Goal: Information Seeking & Learning: Learn about a topic

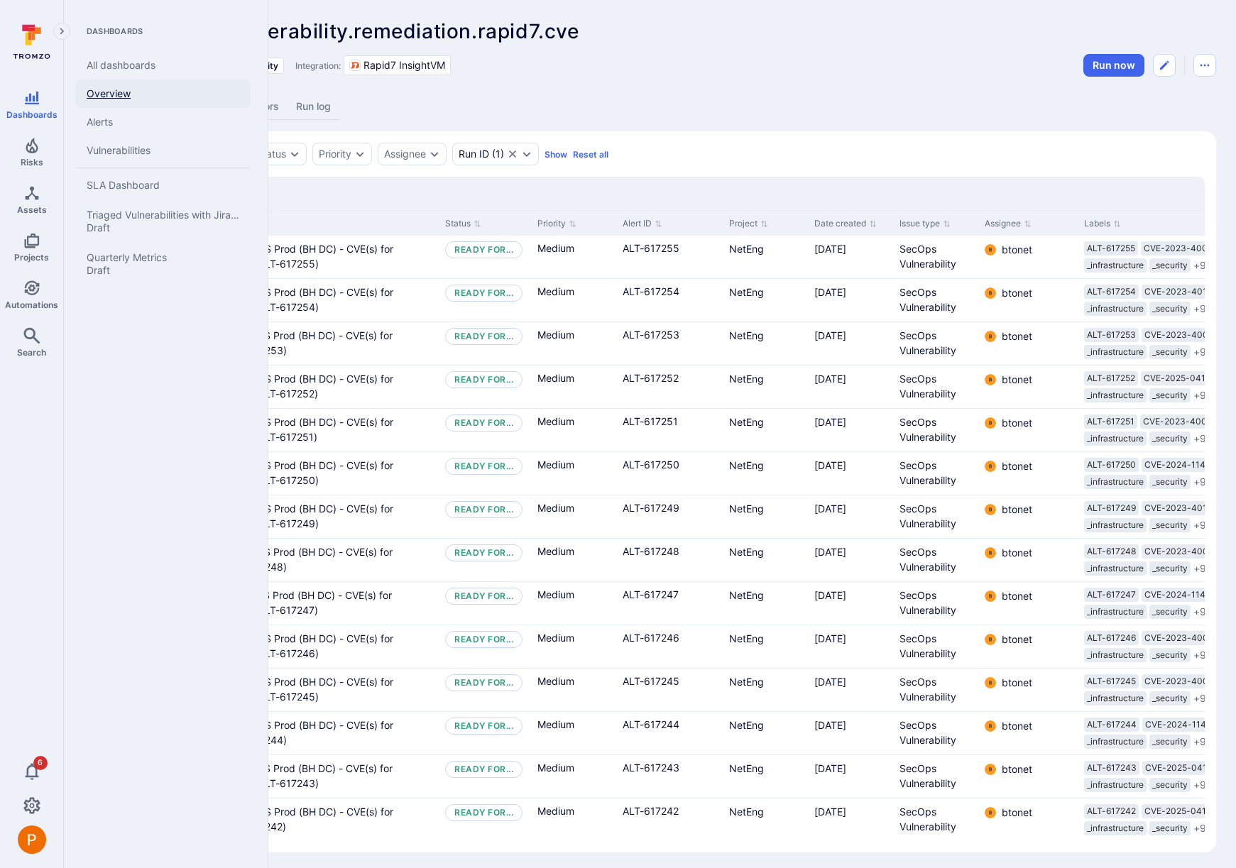
click at [128, 94] on link "Overview" at bounding box center [162, 93] width 175 height 28
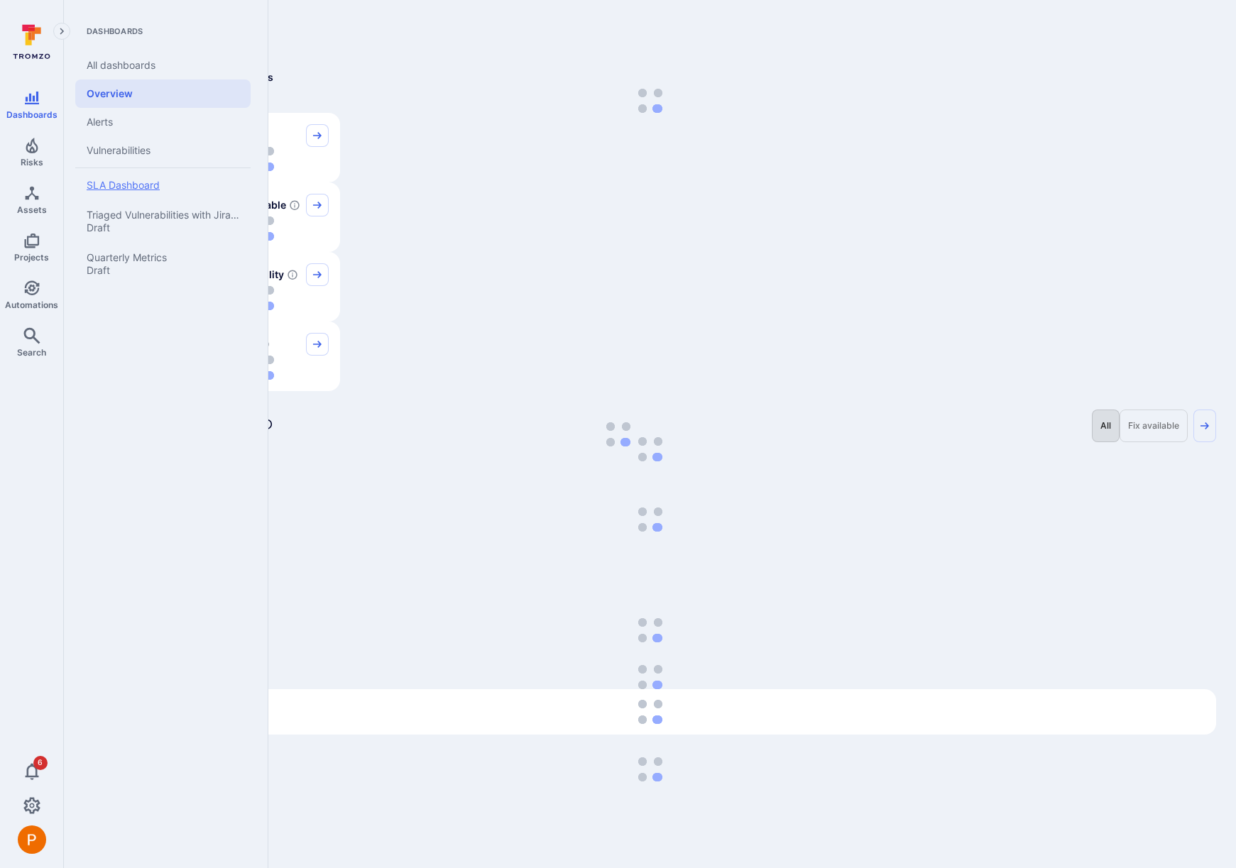
click at [136, 181] on span "SLA Dashboard" at bounding box center [123, 185] width 73 height 12
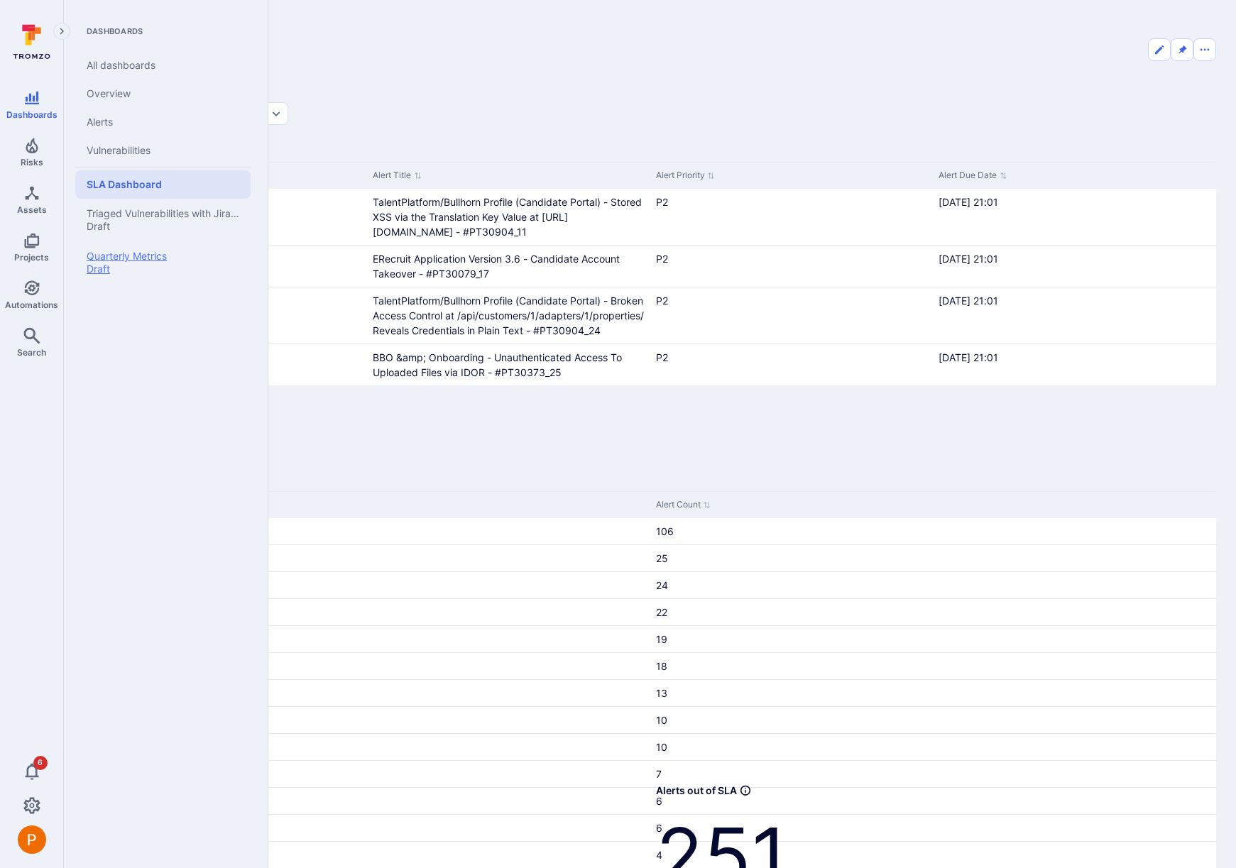
click at [143, 250] on span "Quarterly Metrics" at bounding box center [127, 256] width 80 height 12
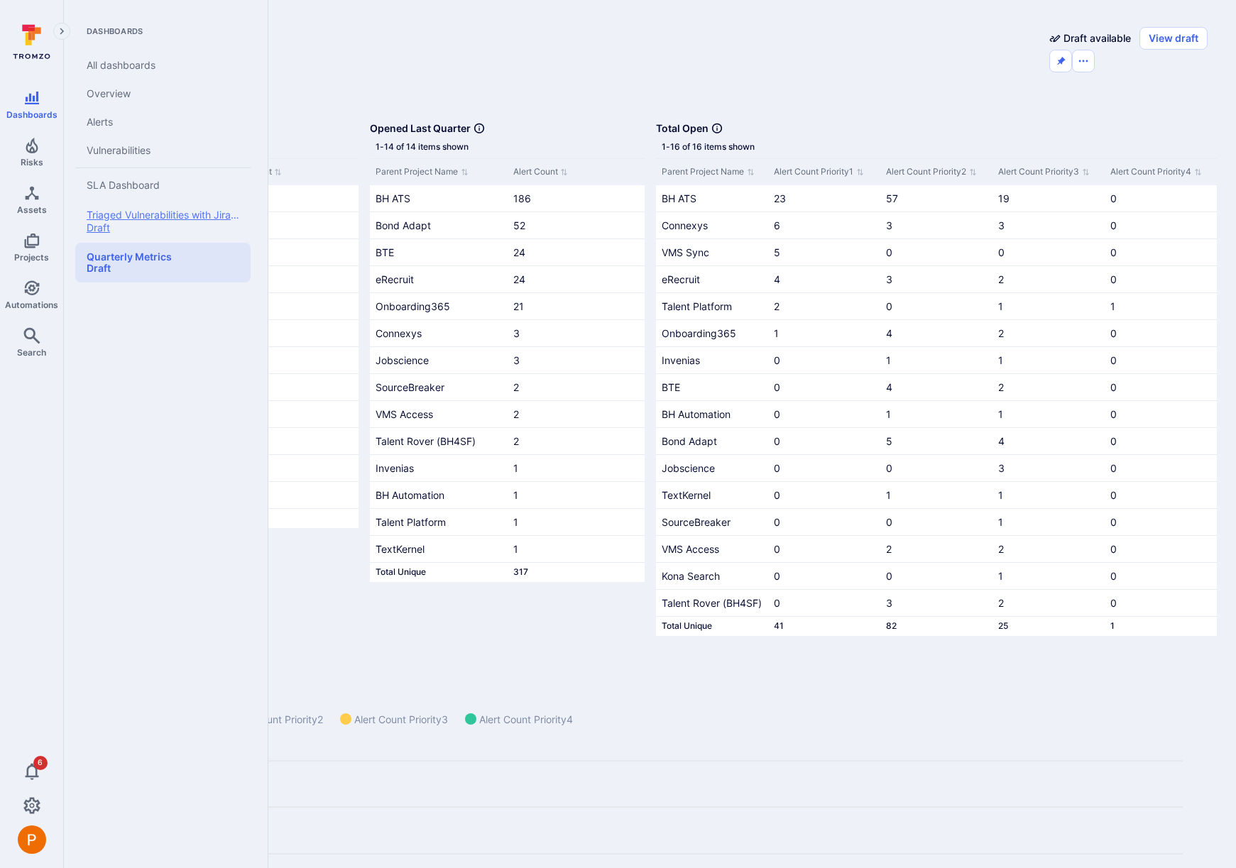
click at [155, 214] on span "Triaged Vulnerabilities with Jira Tickets" at bounding box center [177, 215] width 181 height 12
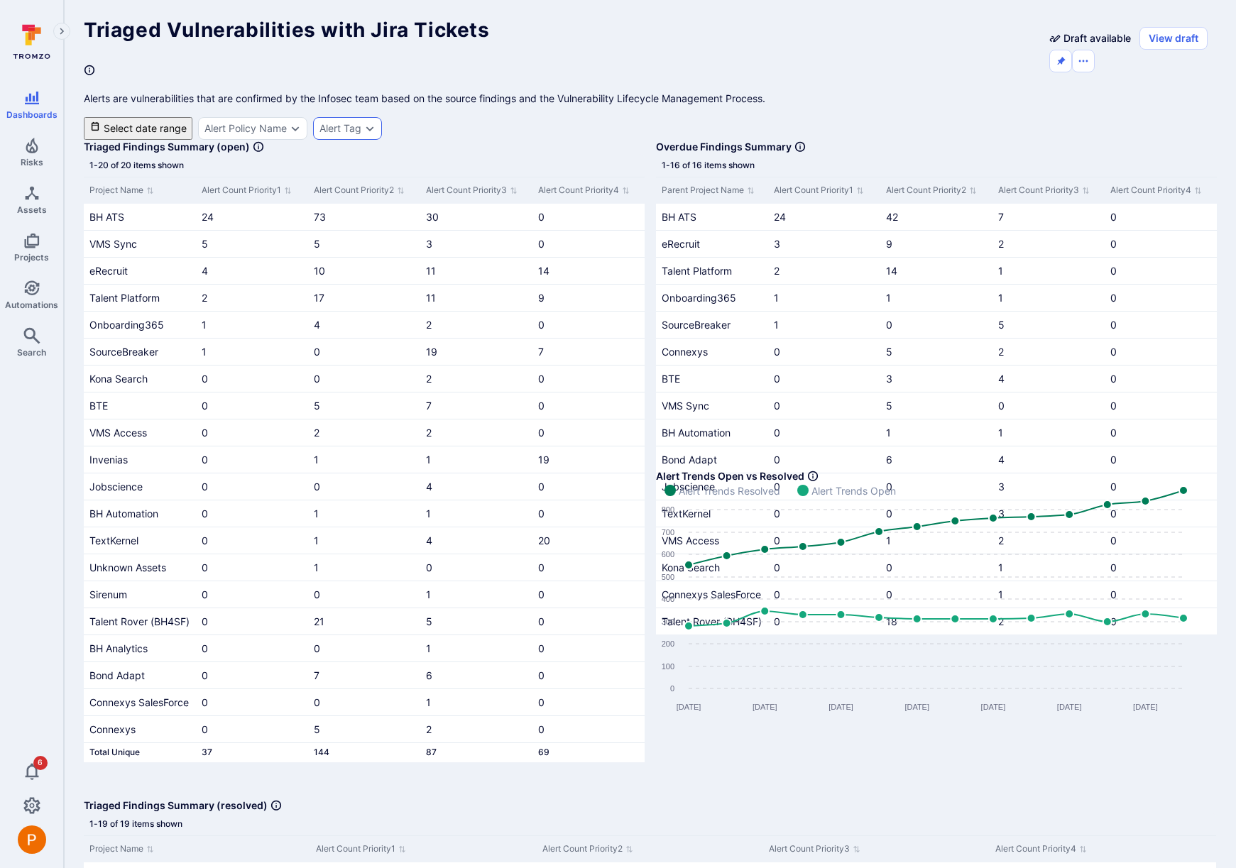
click at [357, 123] on div "Alert Tag" at bounding box center [340, 128] width 42 height 11
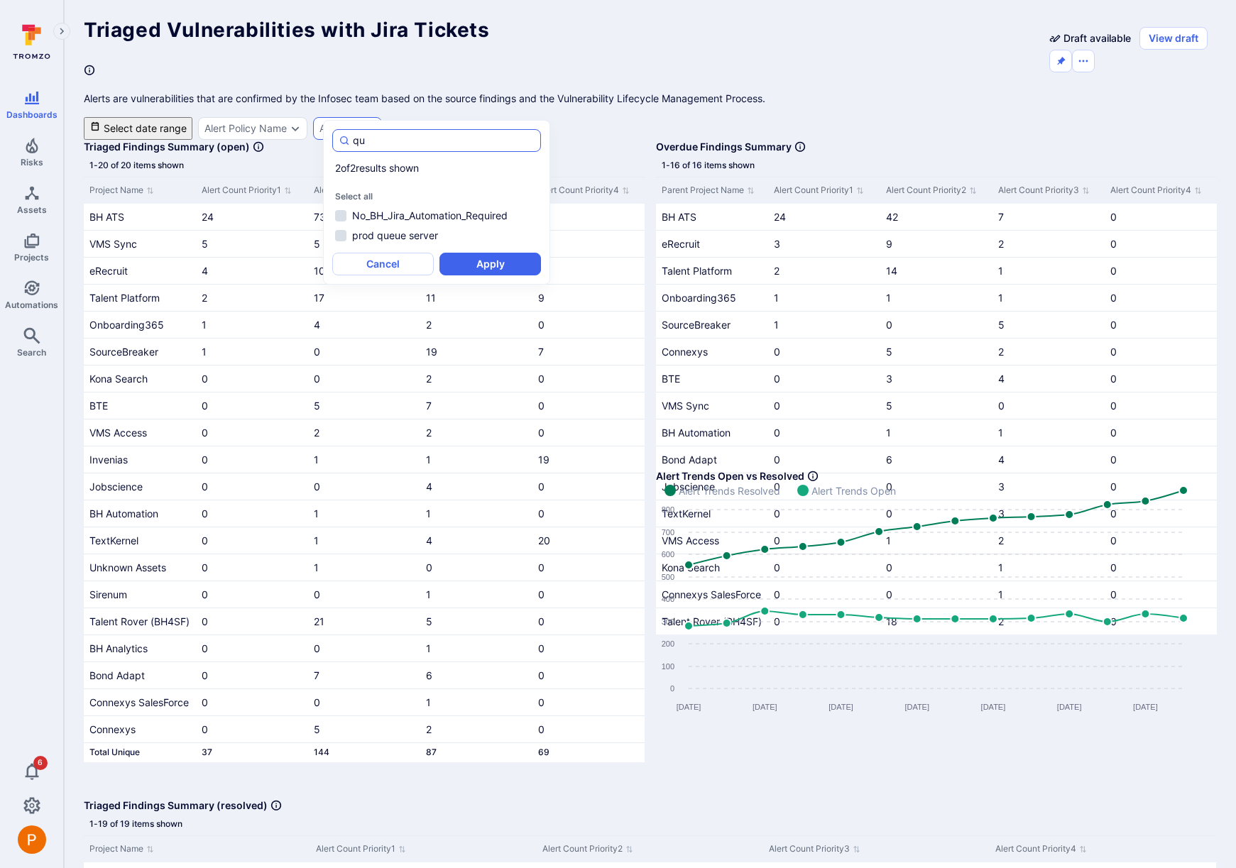
type input "q"
click at [338, 227] on li "bhis.project.qf" at bounding box center [436, 235] width 209 height 17
type input "bhis"
click at [487, 273] on button "Apply" at bounding box center [489, 284] width 101 height 23
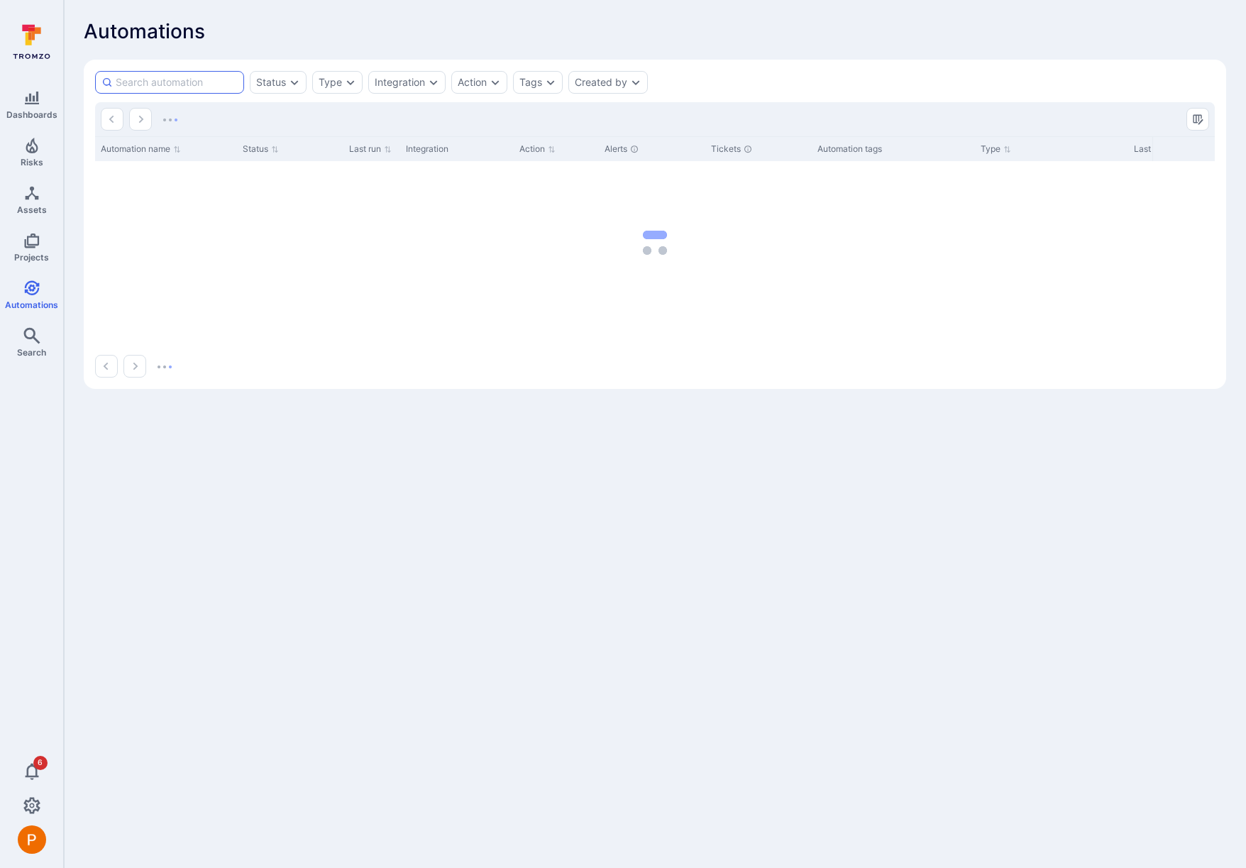
click at [180, 84] on input at bounding box center [177, 82] width 122 height 14
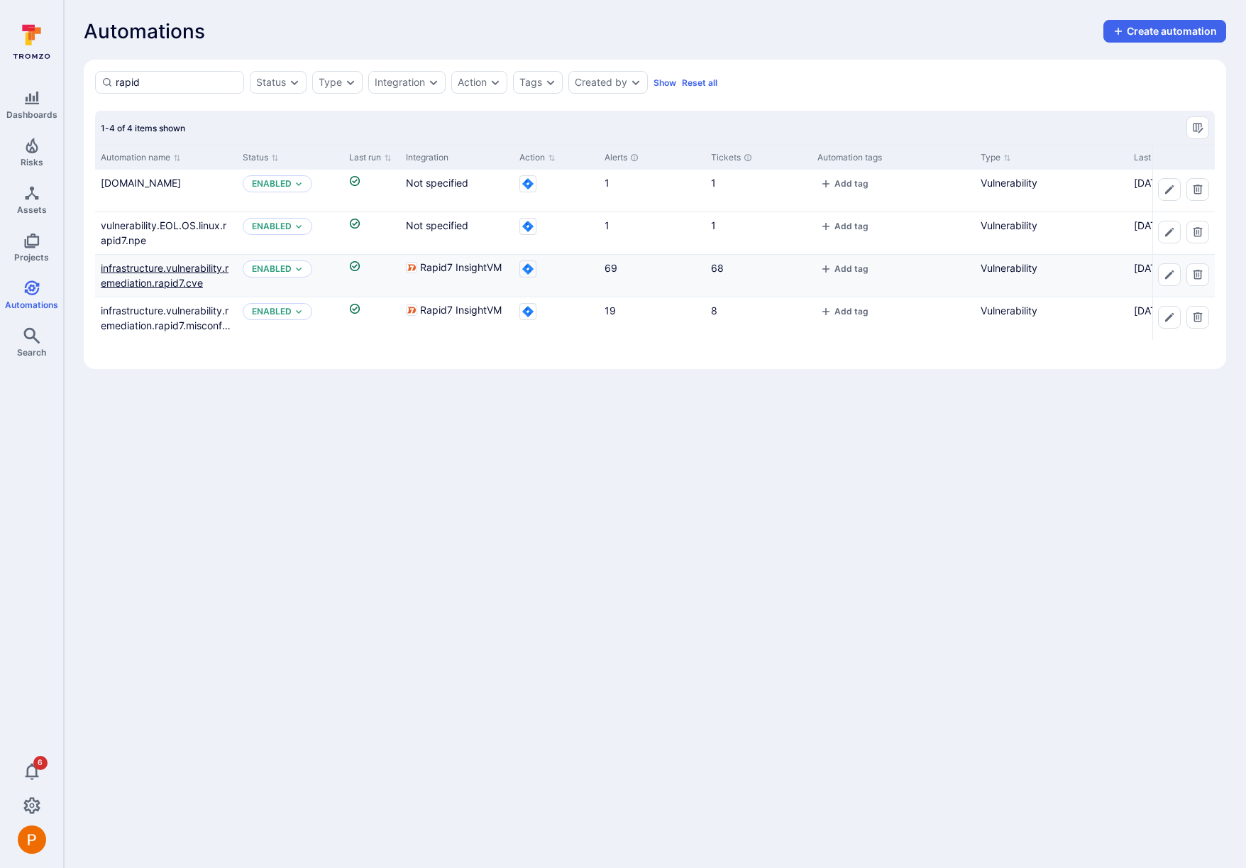
type input "rapid"
click at [155, 282] on link "infrastructure.vulnerability.remediation.rapid7.cve" at bounding box center [165, 275] width 128 height 27
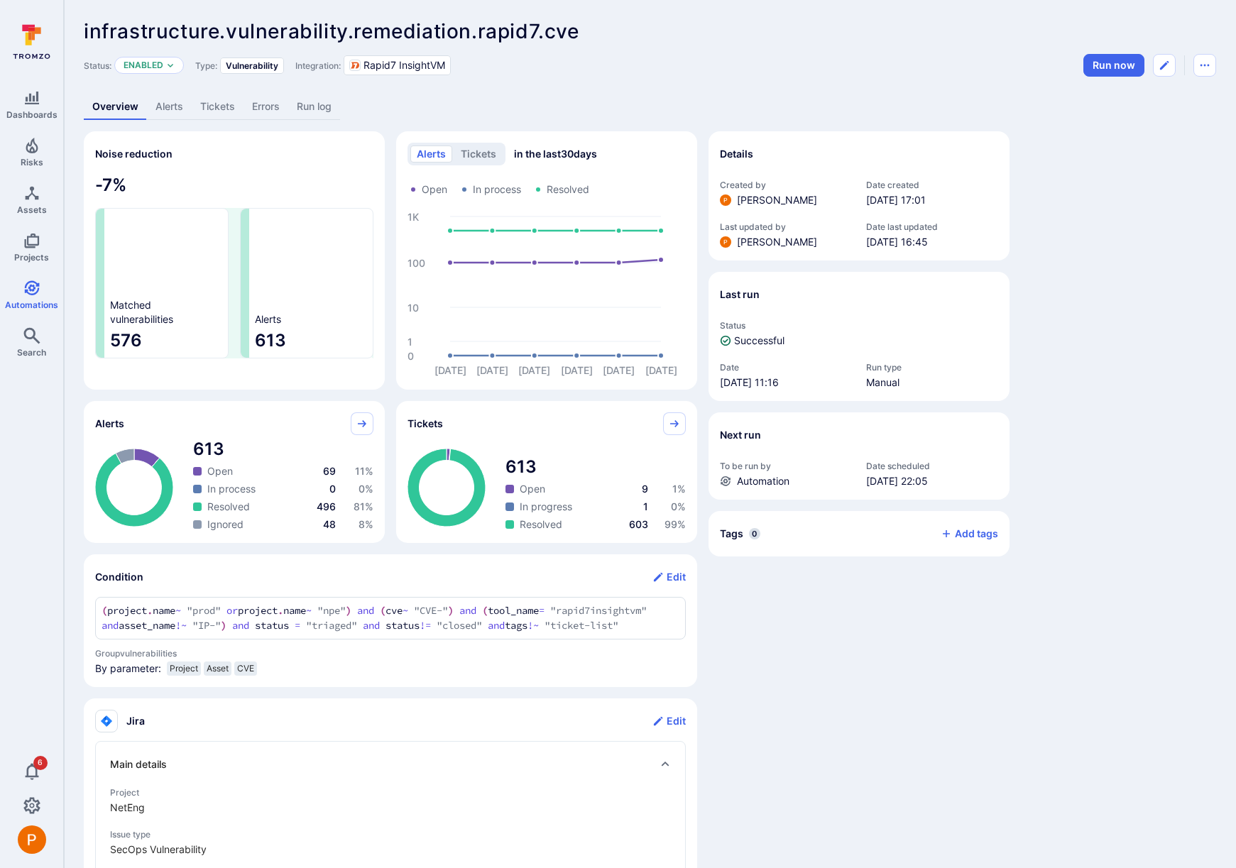
click at [221, 109] on link "Tickets" at bounding box center [218, 107] width 52 height 26
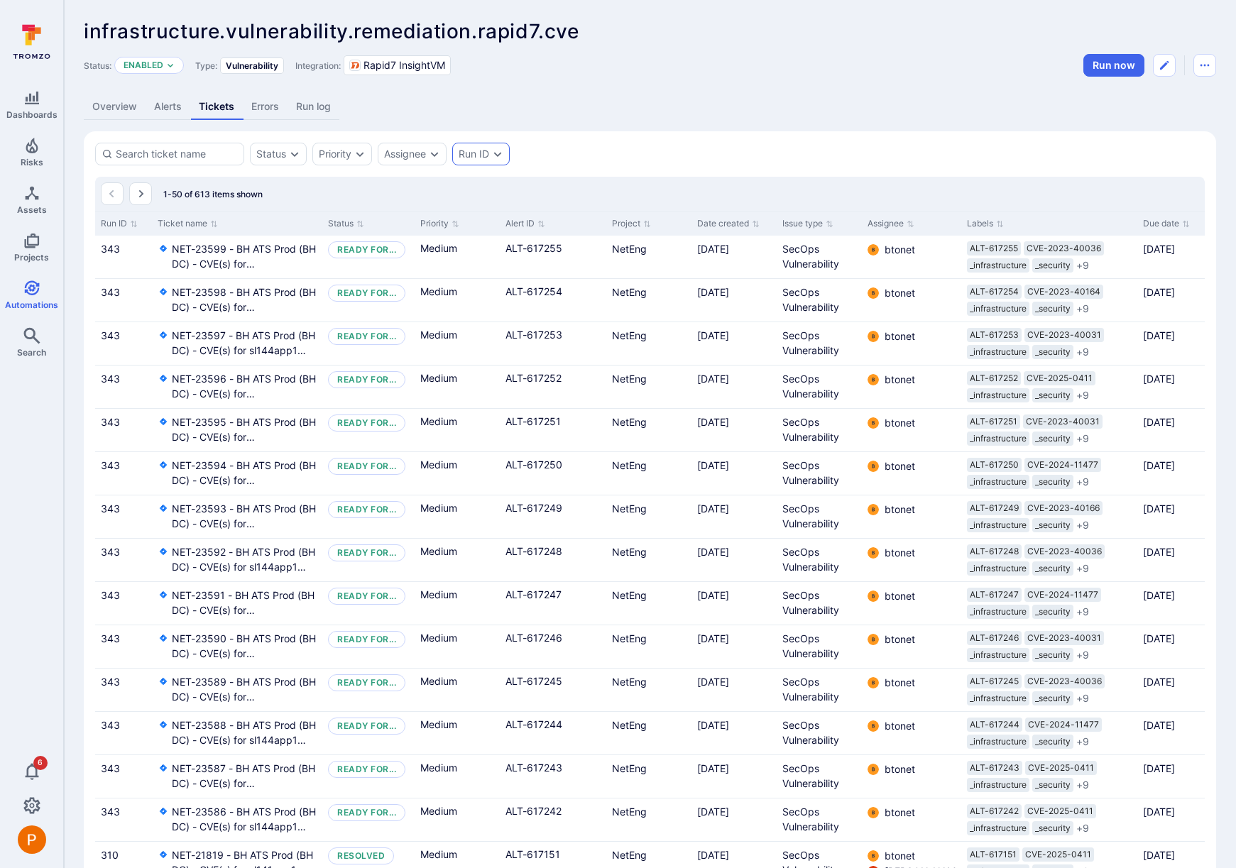
click at [495, 159] on icon "Expand dropdown" at bounding box center [497, 153] width 11 height 11
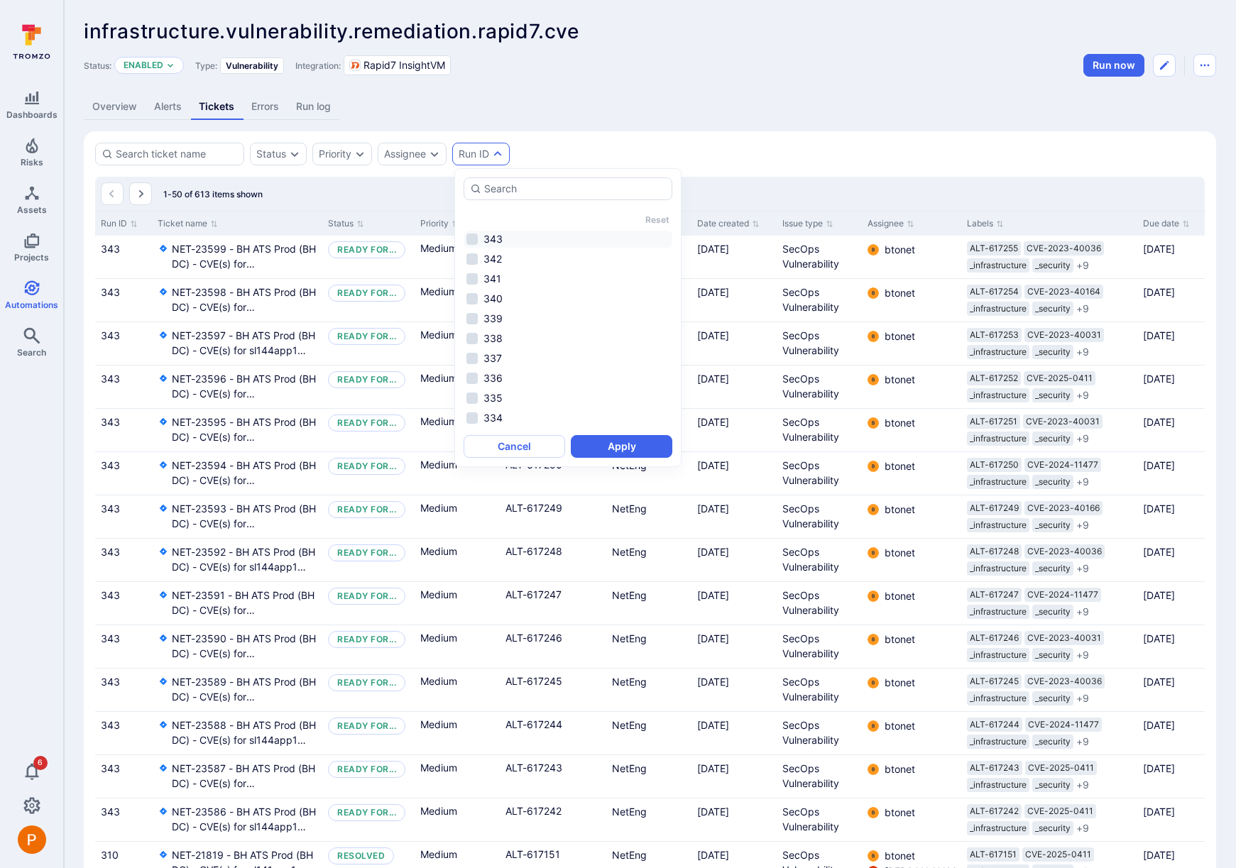
click at [473, 236] on li "343" at bounding box center [567, 239] width 209 height 17
click at [608, 454] on button "Apply" at bounding box center [621, 446] width 101 height 23
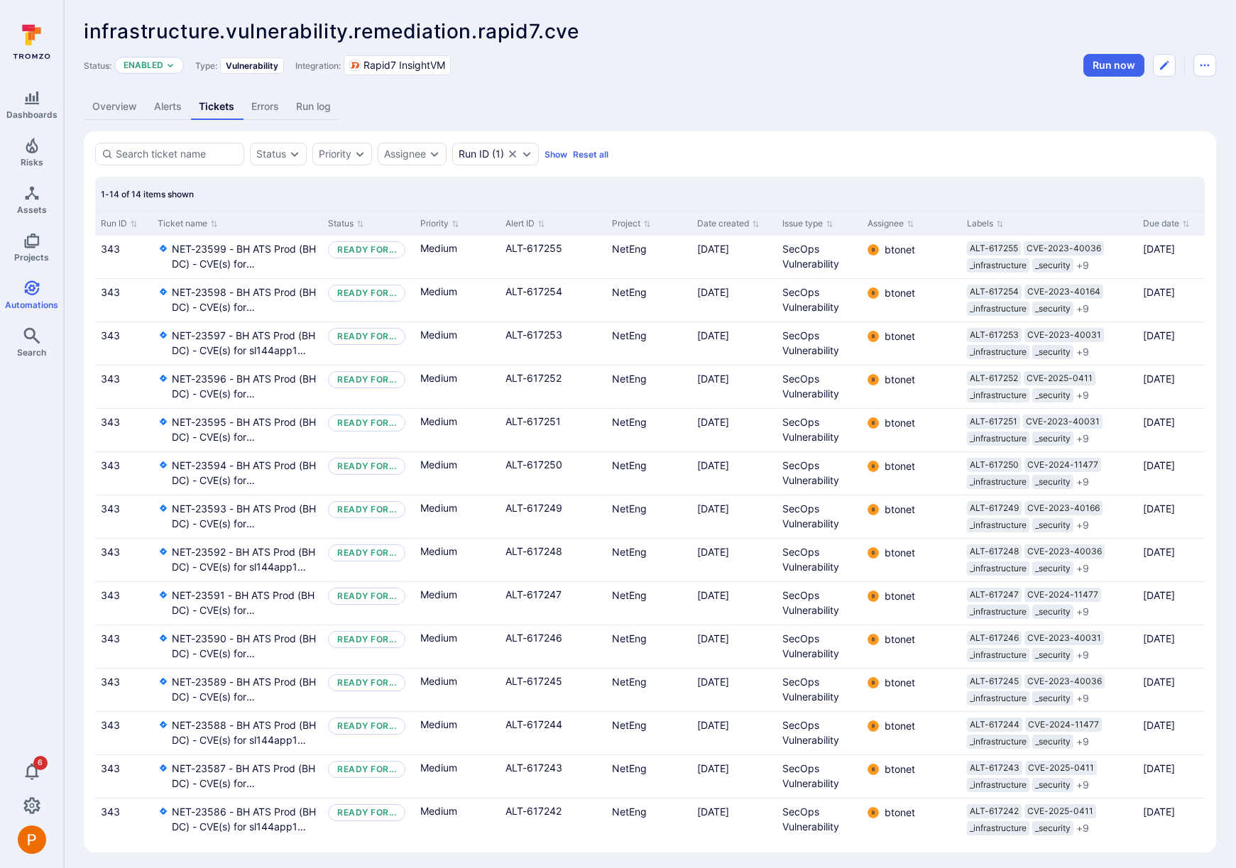
click at [158, 103] on link "Alerts" at bounding box center [167, 107] width 45 height 26
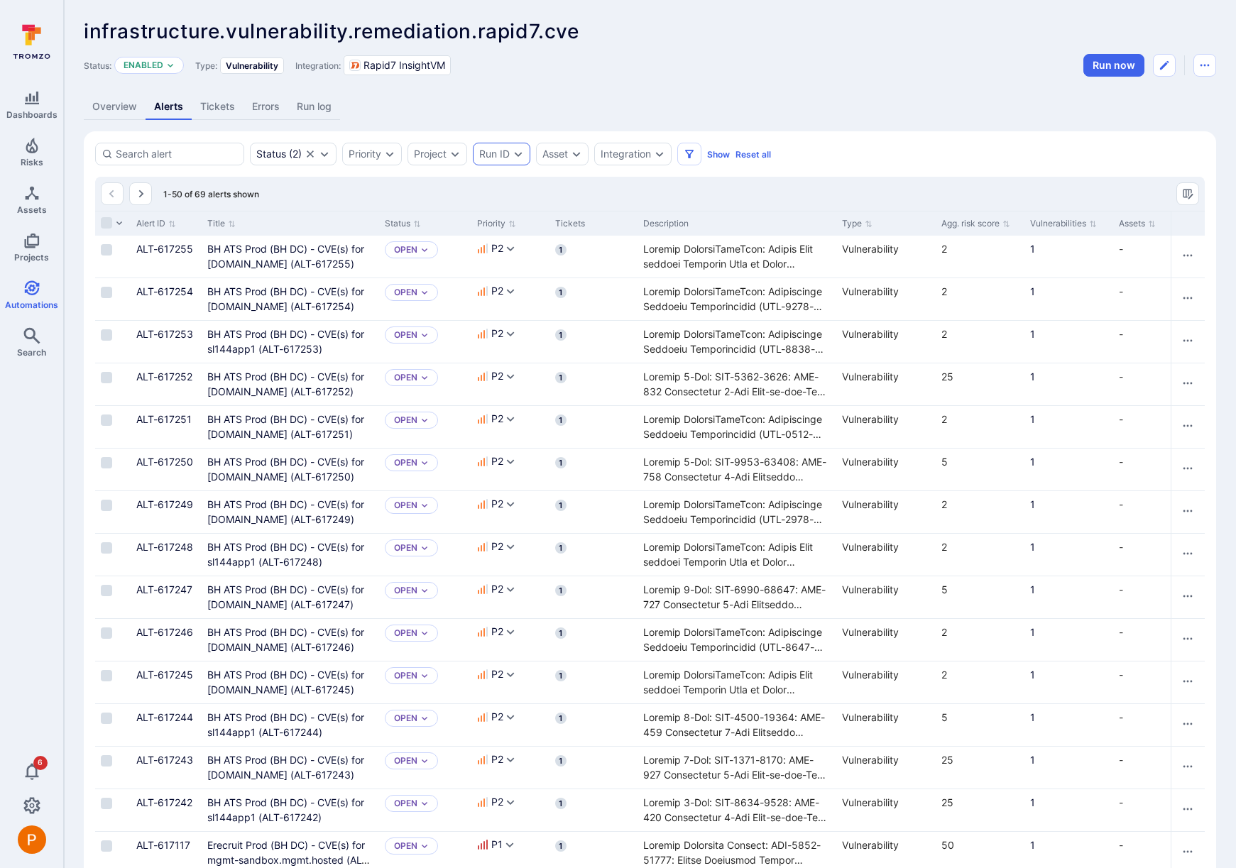
click at [505, 163] on div "Run ID" at bounding box center [501, 154] width 57 height 23
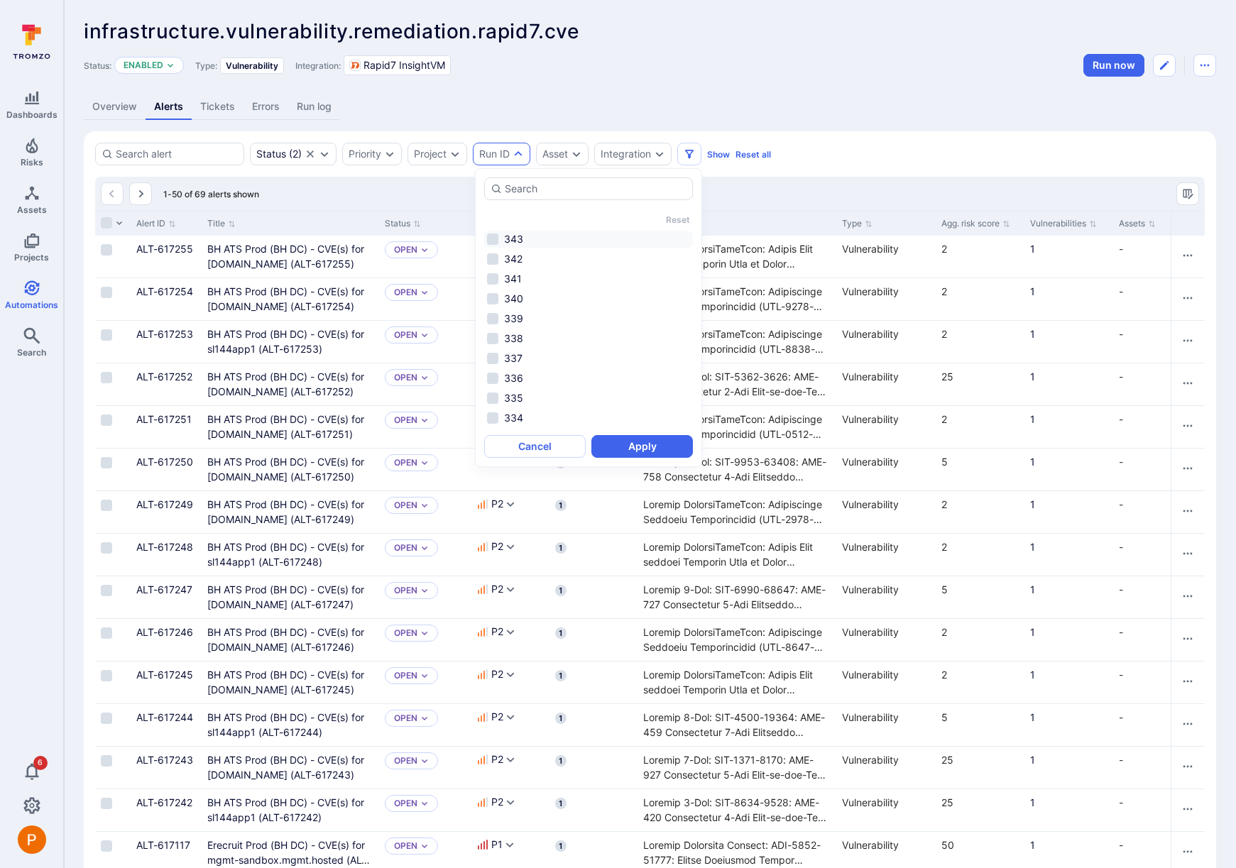
click at [495, 239] on li "343" at bounding box center [588, 239] width 209 height 17
click at [648, 451] on button "Apply" at bounding box center [641, 446] width 101 height 23
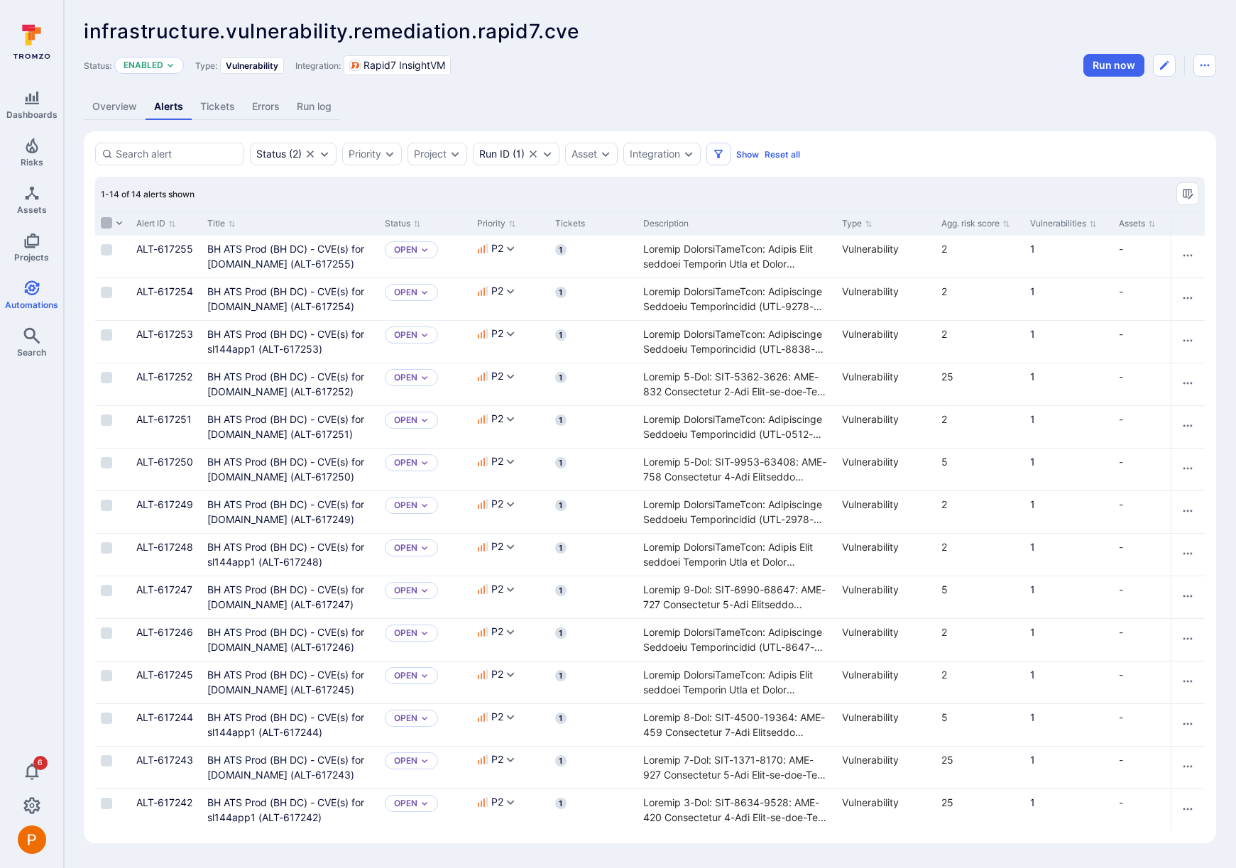
click at [107, 224] on input "Select all rows" at bounding box center [106, 222] width 11 height 11
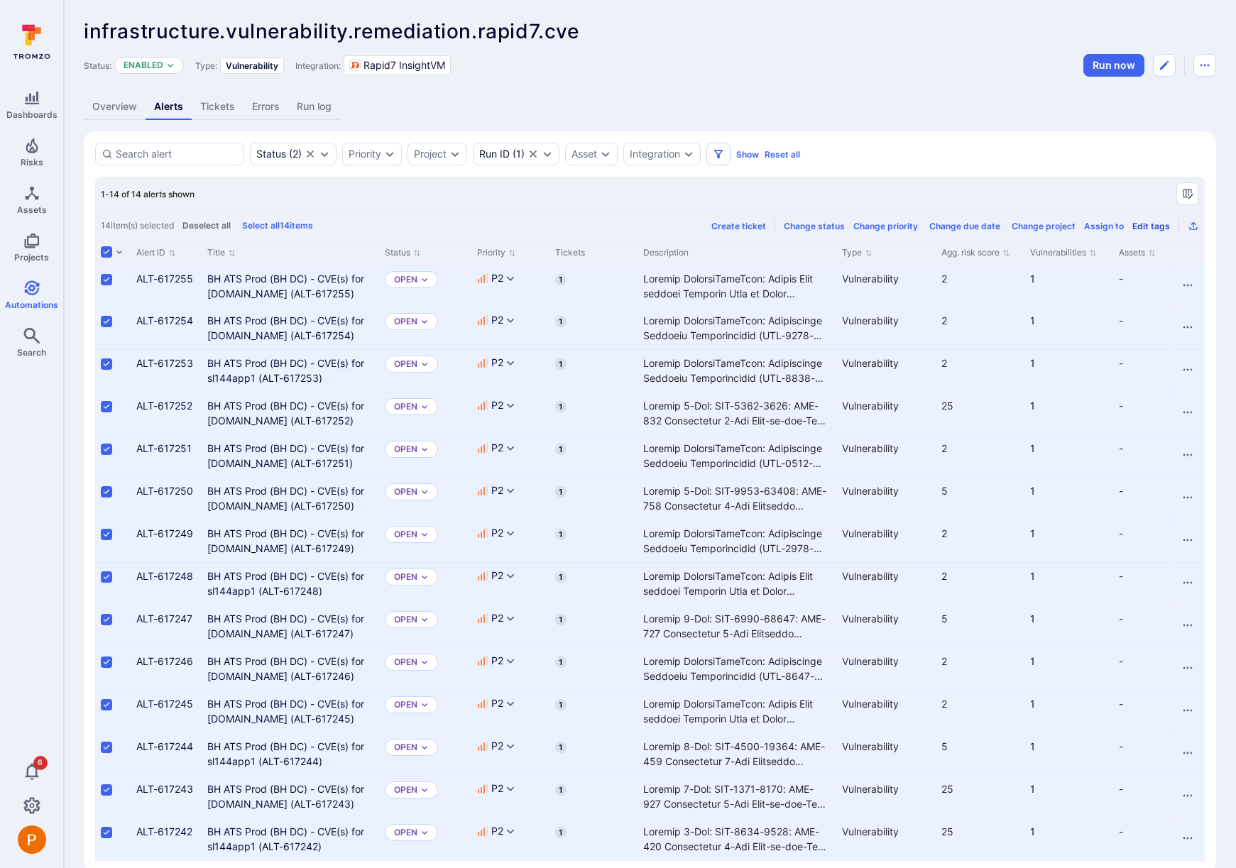
click at [1155, 226] on div "Edit tags" at bounding box center [1151, 226] width 38 height 11
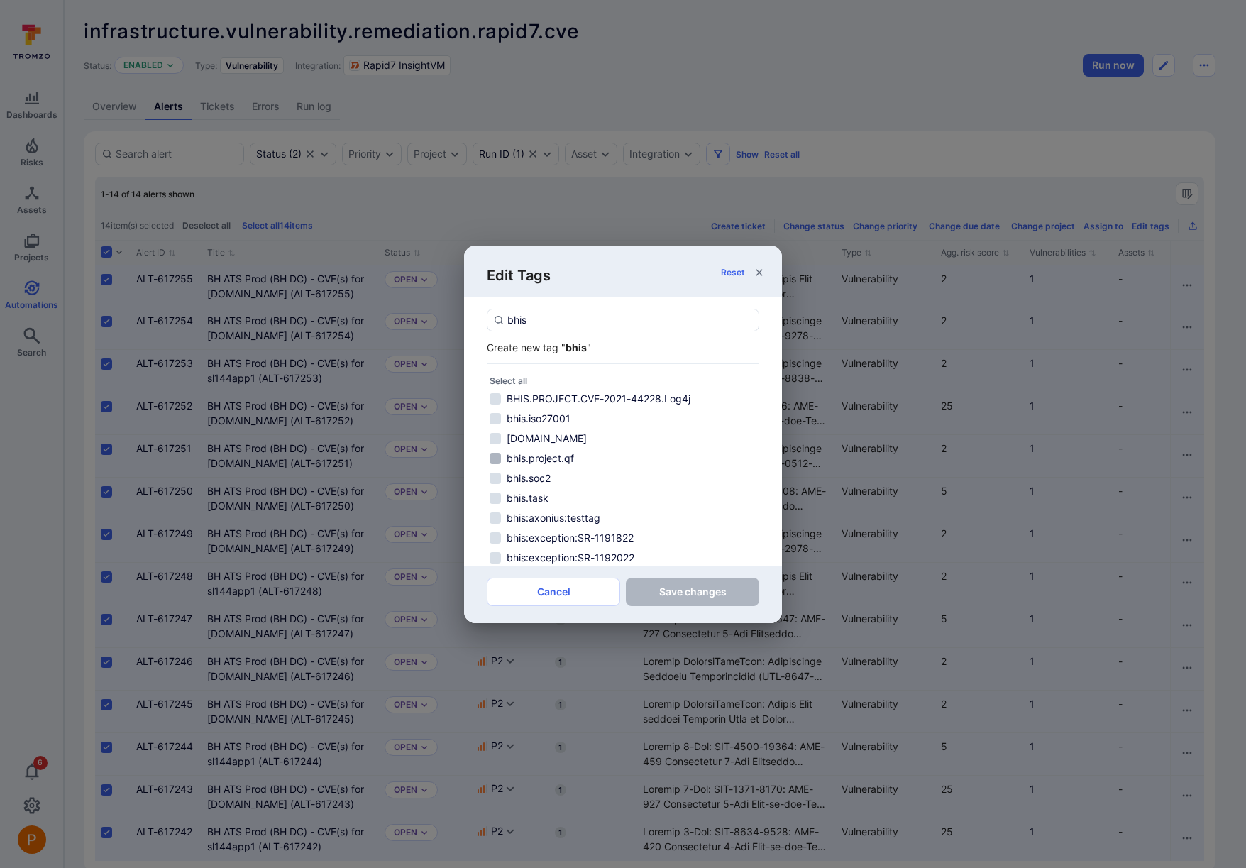
type input "bhis"
click at [495, 457] on input "bhis.project.qf" at bounding box center [495, 458] width 11 height 11
checkbox input "true"
click at [711, 595] on button "Save changes" at bounding box center [692, 592] width 133 height 28
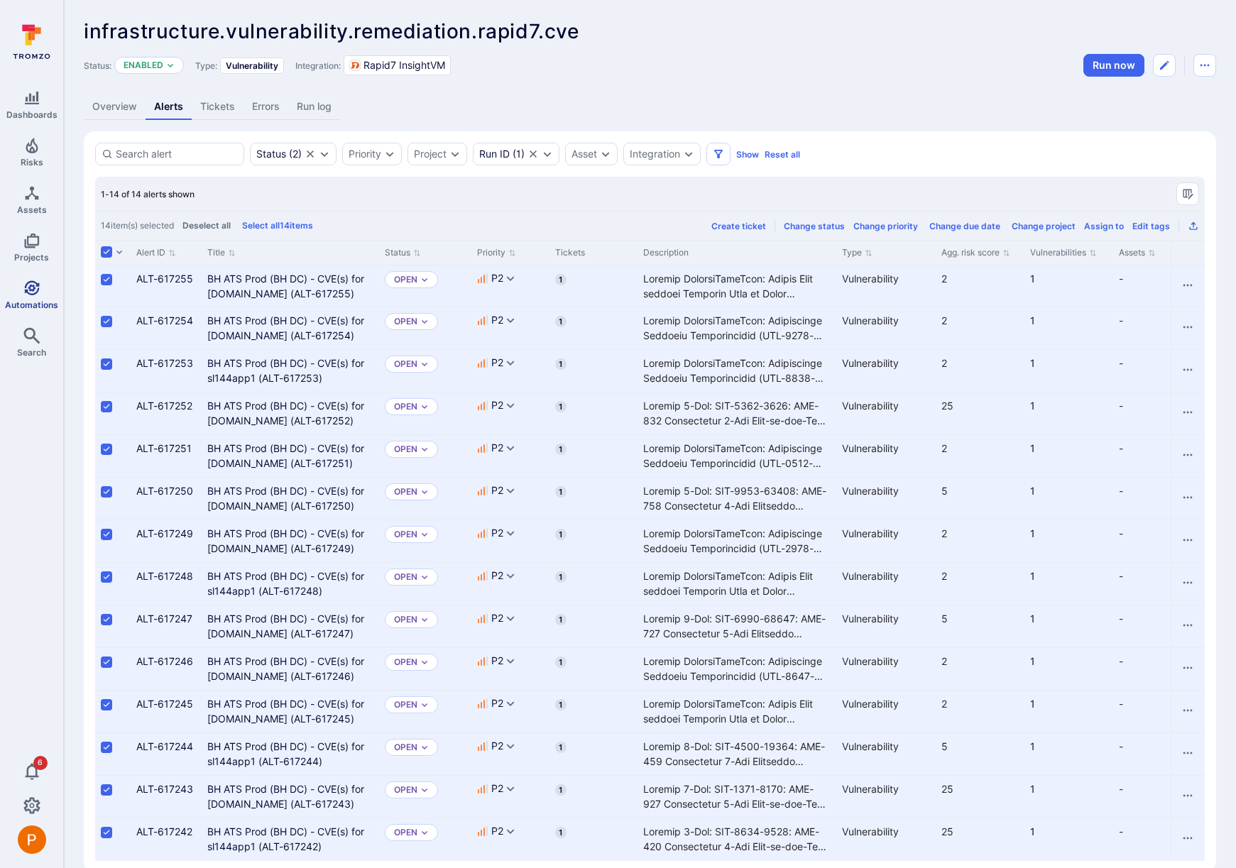
click at [27, 296] on link "Automations" at bounding box center [31, 295] width 63 height 42
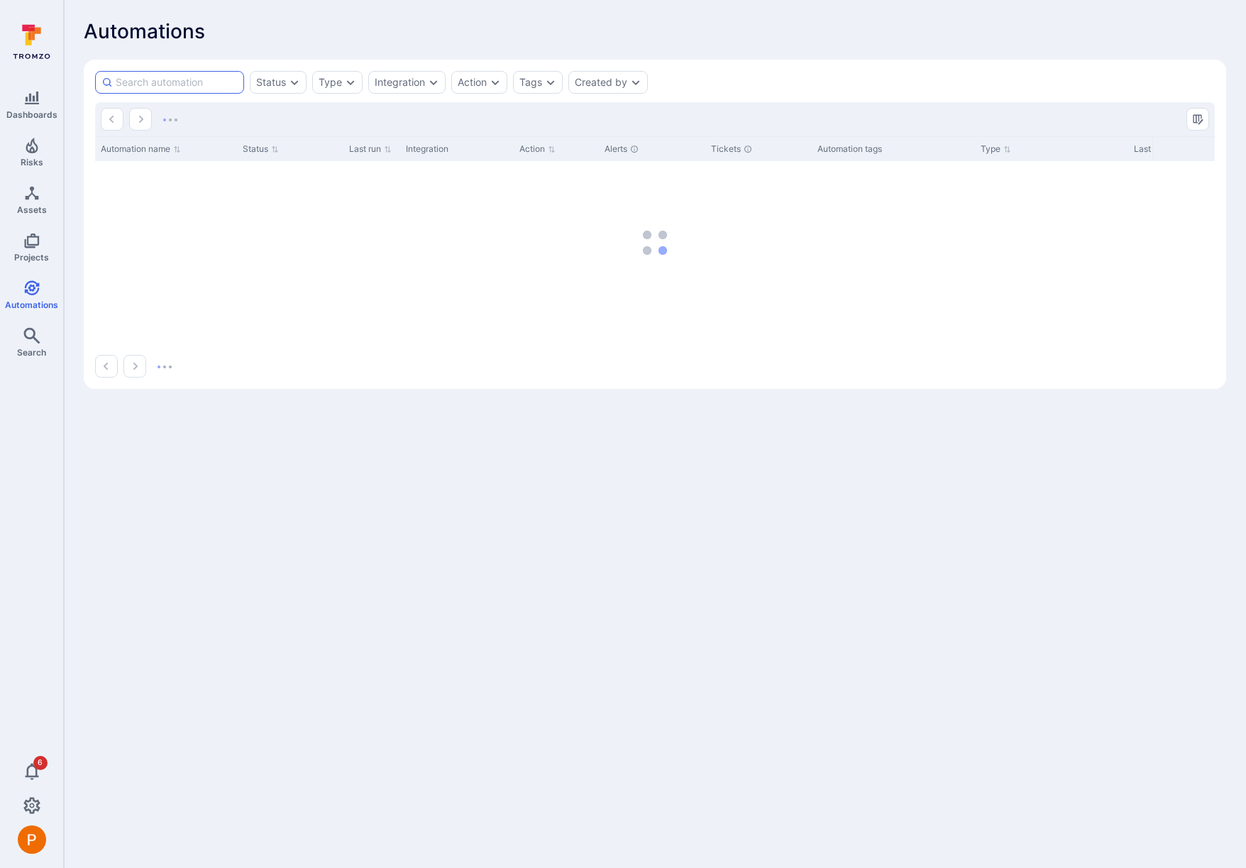
click at [145, 82] on input at bounding box center [177, 82] width 122 height 14
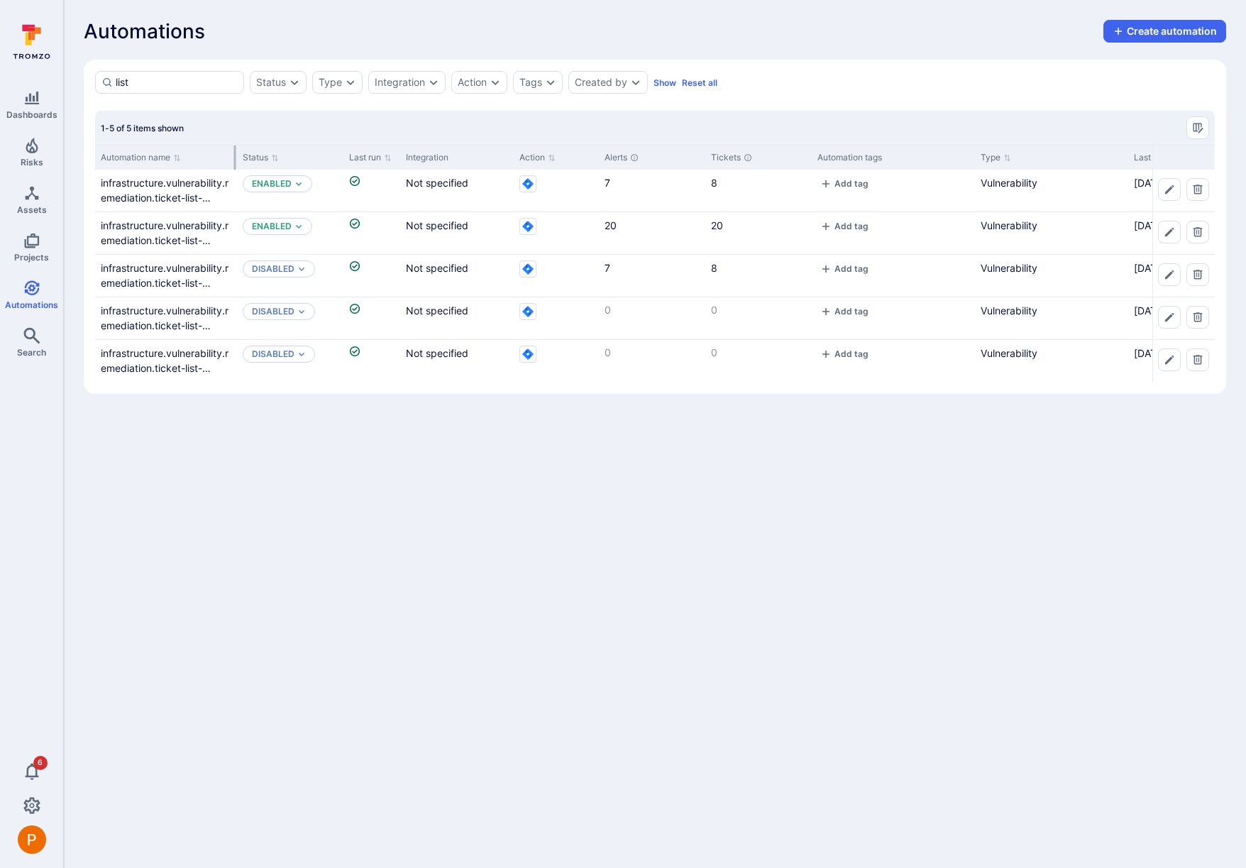
type input "list"
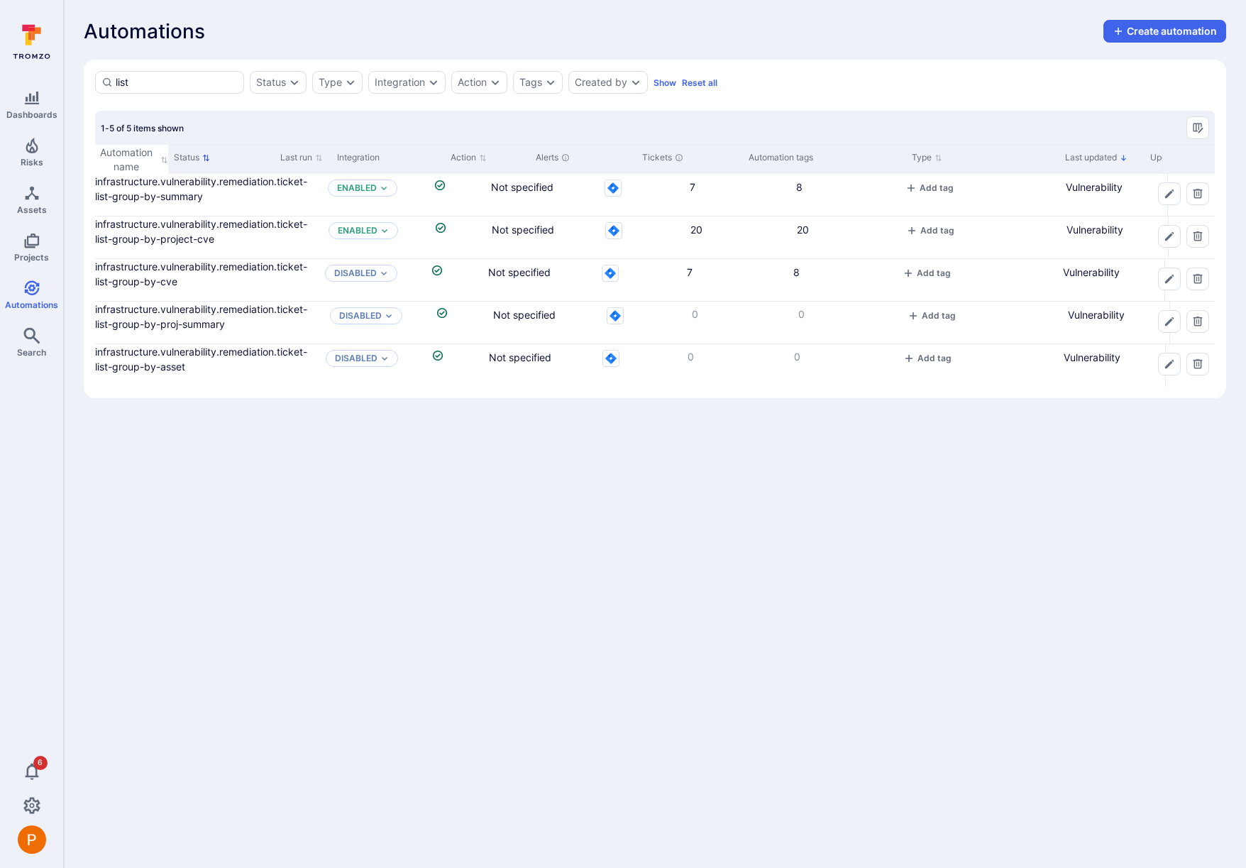
drag, startPoint x: 234, startPoint y: 157, endPoint x: 437, endPoint y: 153, distance: 203.0
click at [1212, 153] on div at bounding box center [1213, 159] width 2 height 29
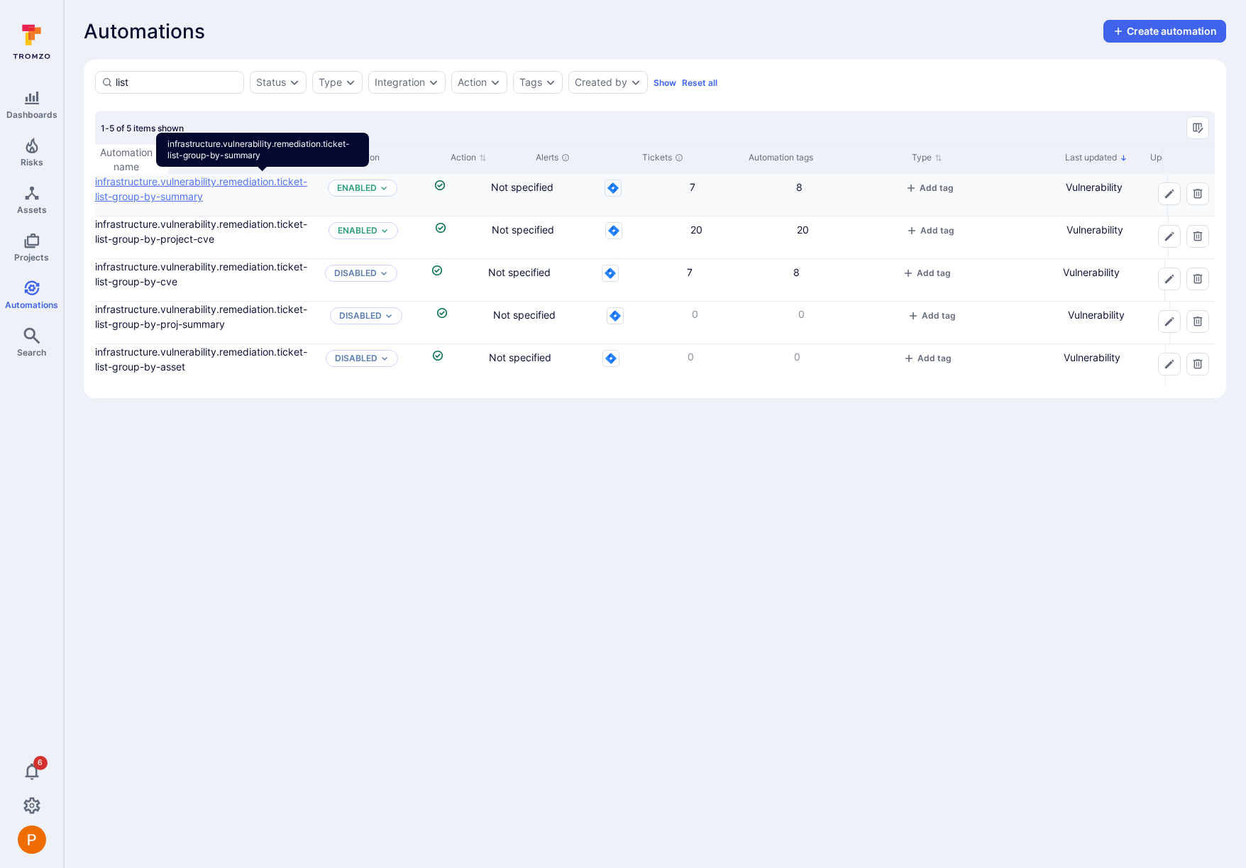
click at [307, 180] on link "infrastructure.vulnerability.remediation.ticket-list-group-by-summary" at bounding box center [201, 188] width 212 height 27
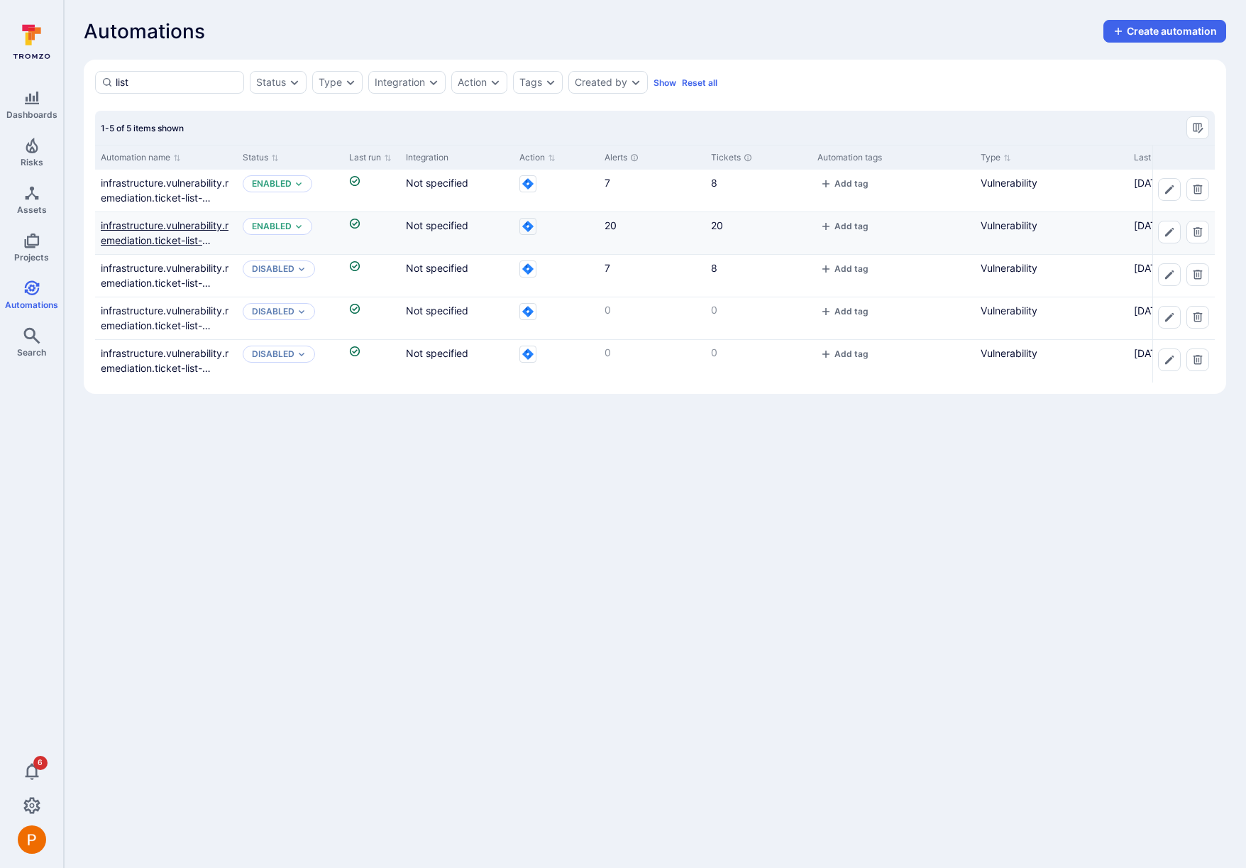
click at [191, 239] on link "infrastructure.vulnerability.remediation.ticket-list-group-by-project-cve" at bounding box center [165, 240] width 128 height 42
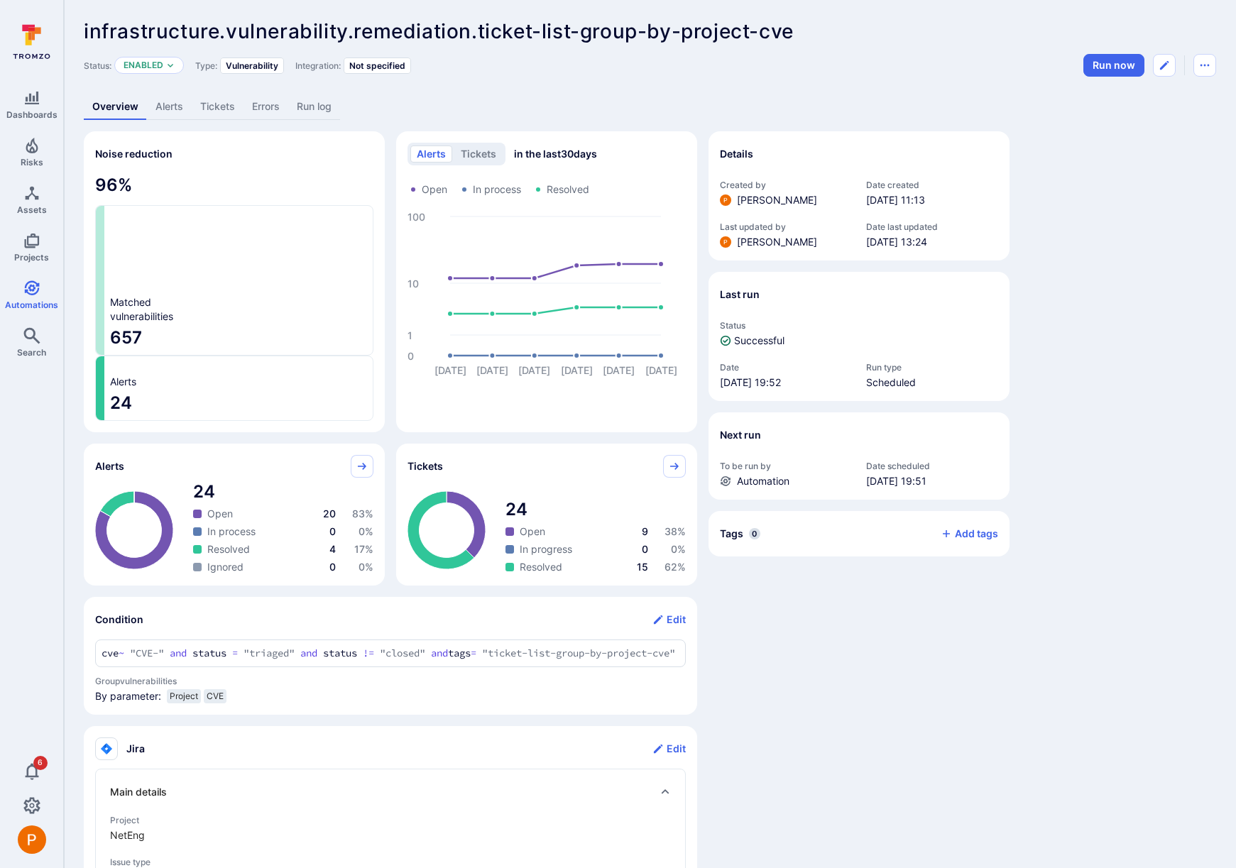
click at [167, 107] on link "Alerts" at bounding box center [169, 107] width 45 height 26
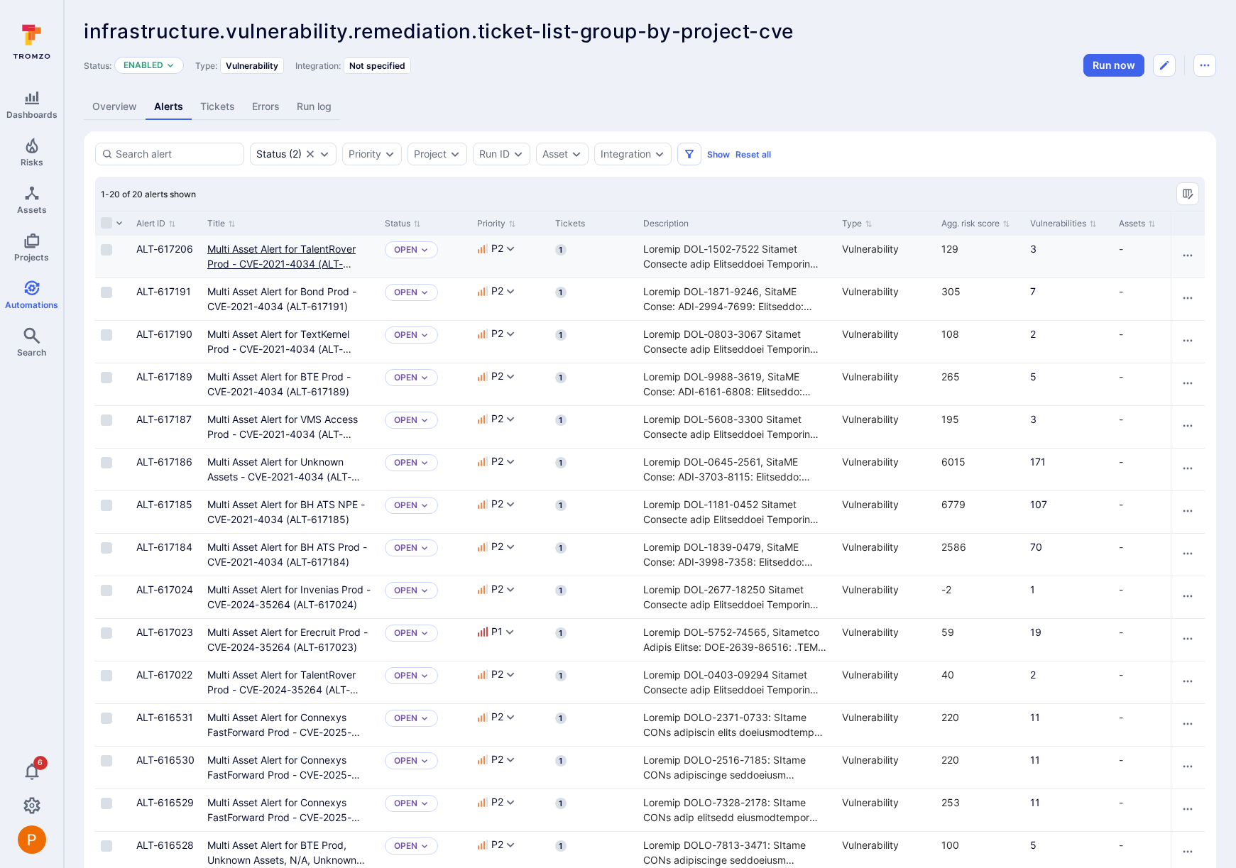
click at [260, 258] on link "Multi Asset Alert for TalentRover Prod - CVE-2021-4034 (ALT-617206)" at bounding box center [281, 264] width 148 height 42
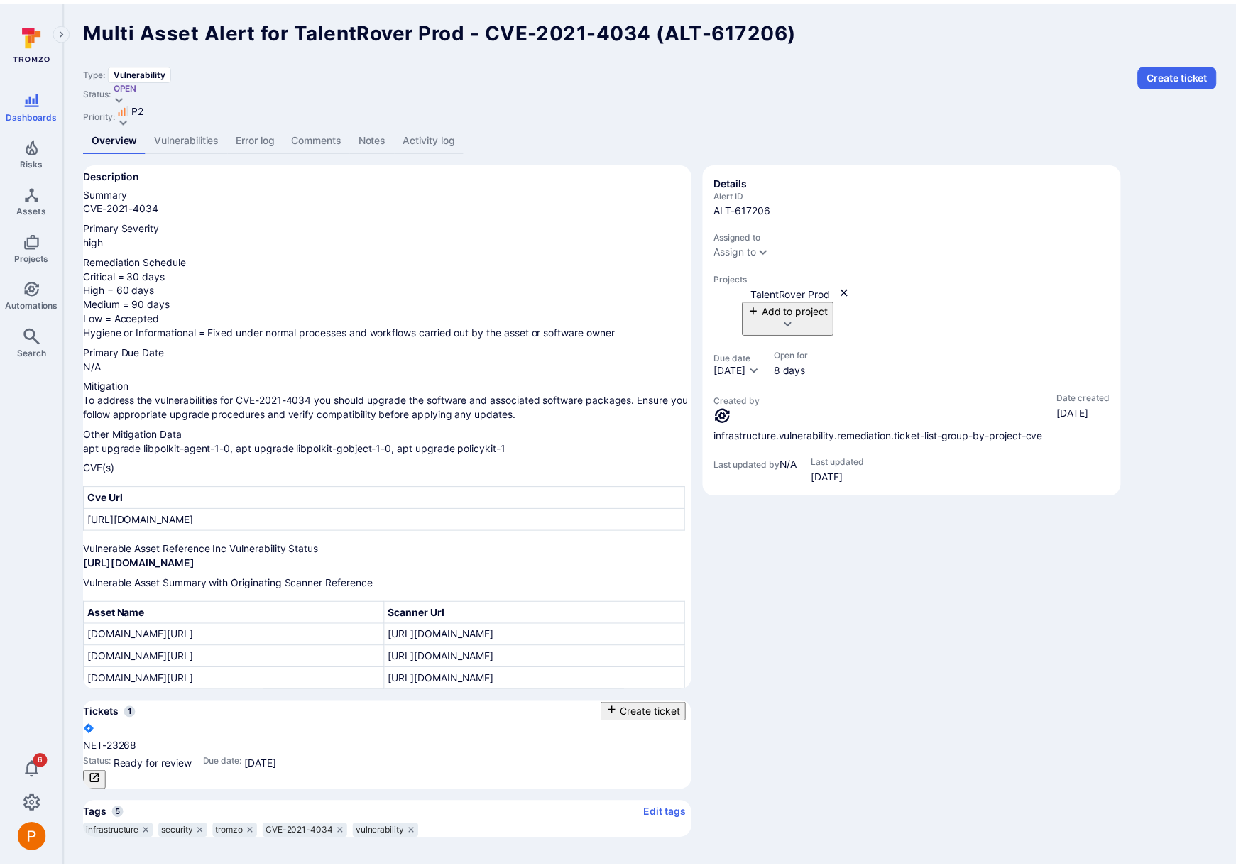
scroll to position [317, 0]
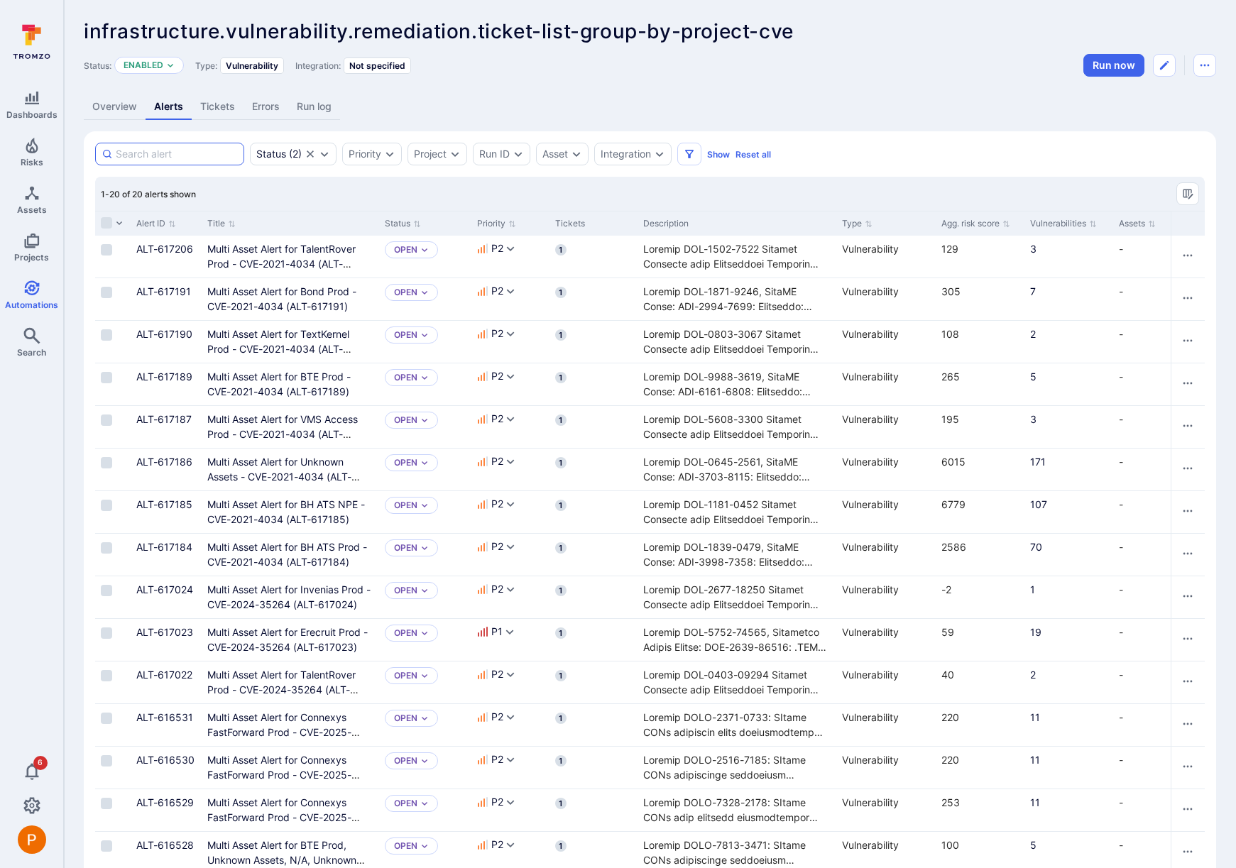
click at [134, 150] on input at bounding box center [177, 154] width 122 height 14
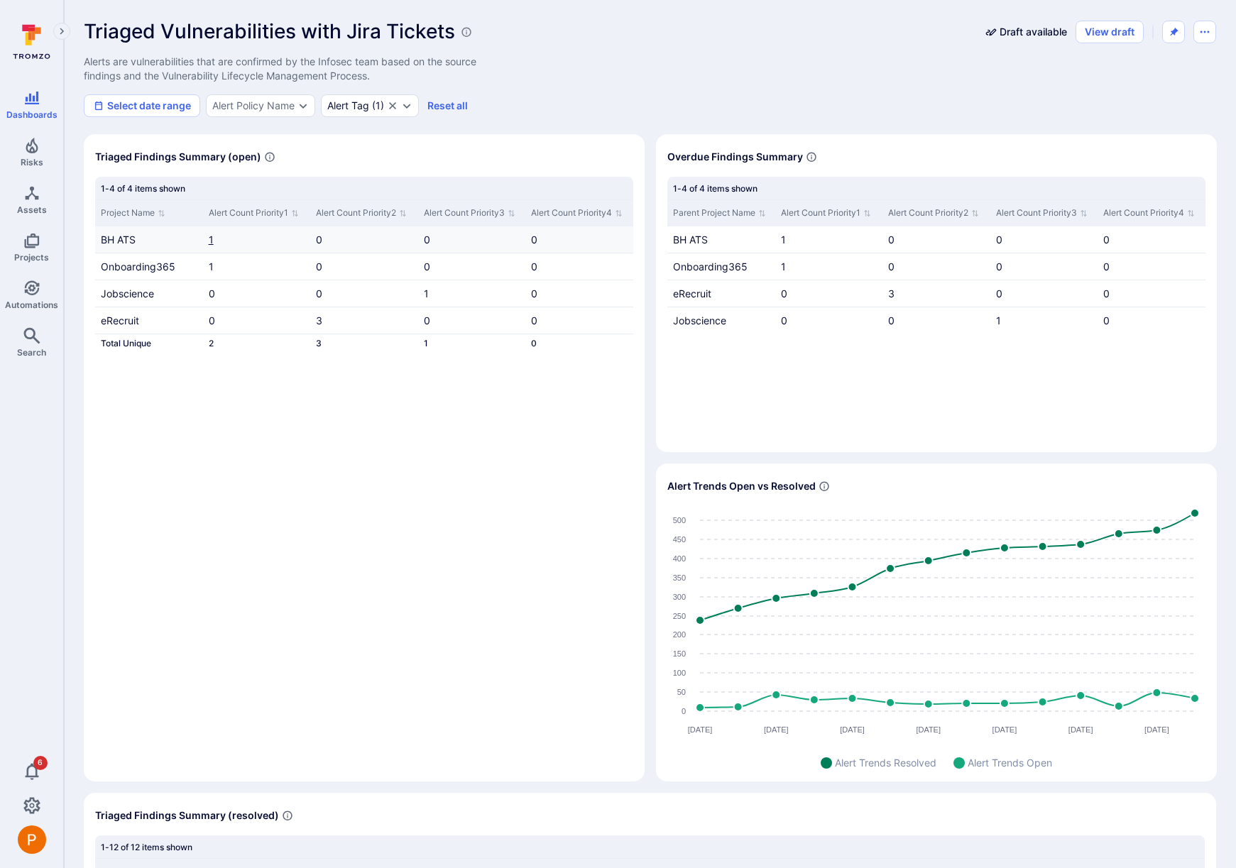
click at [212, 243] on link "1" at bounding box center [211, 240] width 5 height 12
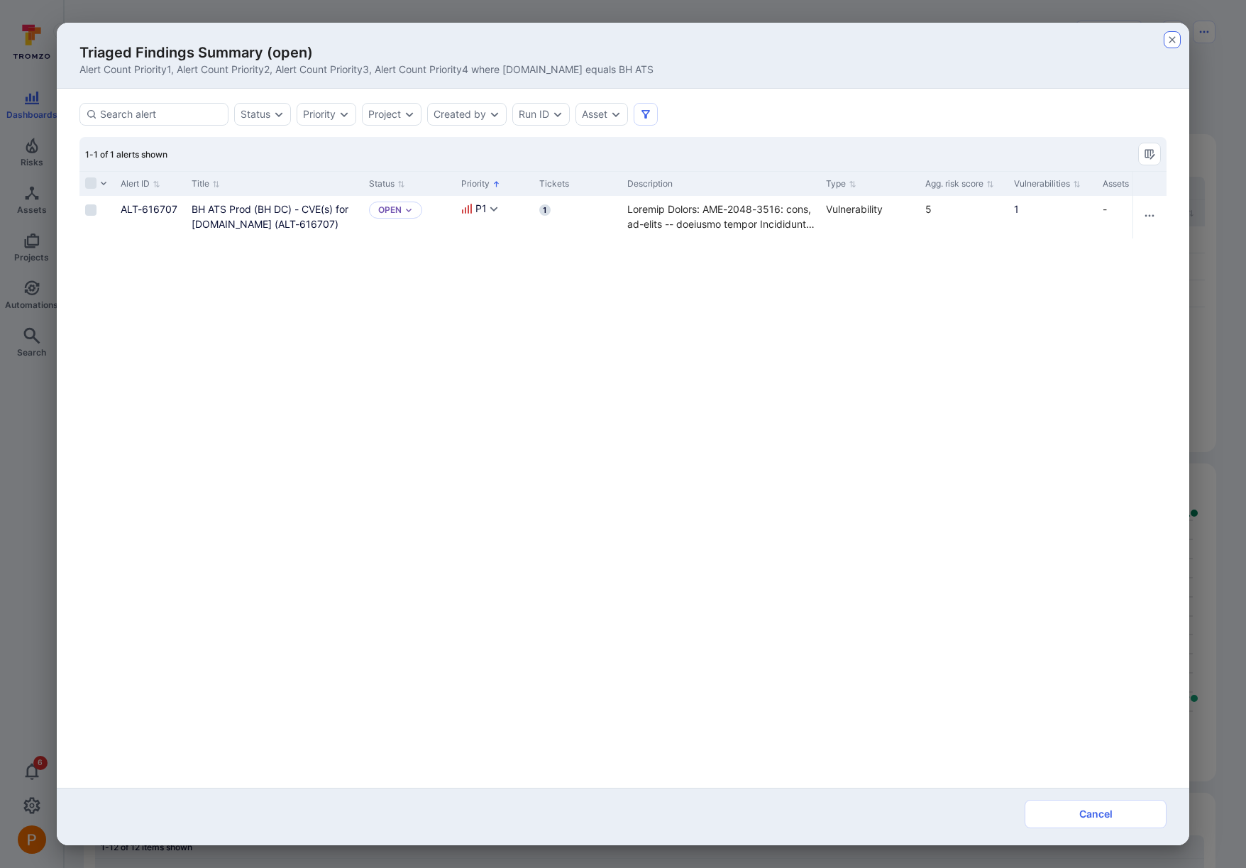
click at [1176, 40] on icon "button" at bounding box center [1172, 39] width 11 height 11
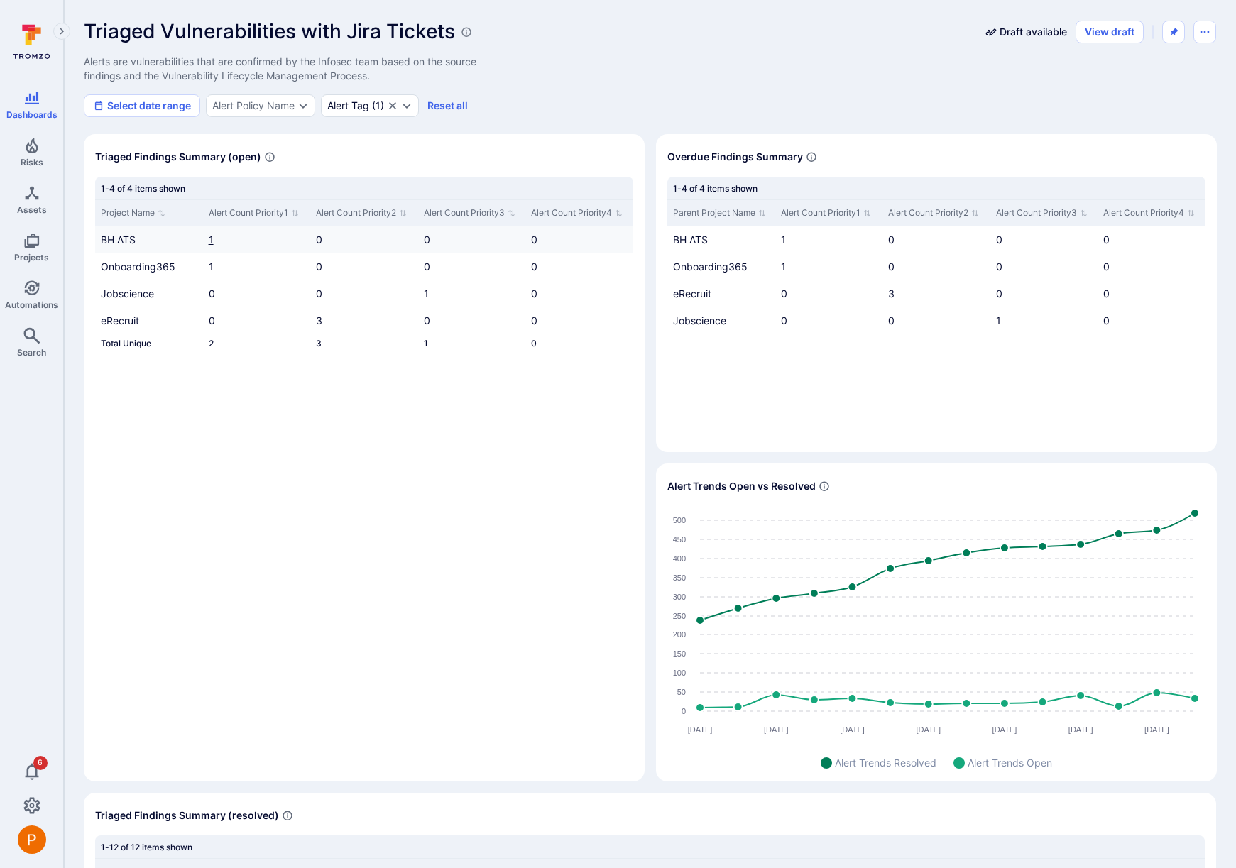
click at [212, 236] on link "1" at bounding box center [211, 240] width 5 height 12
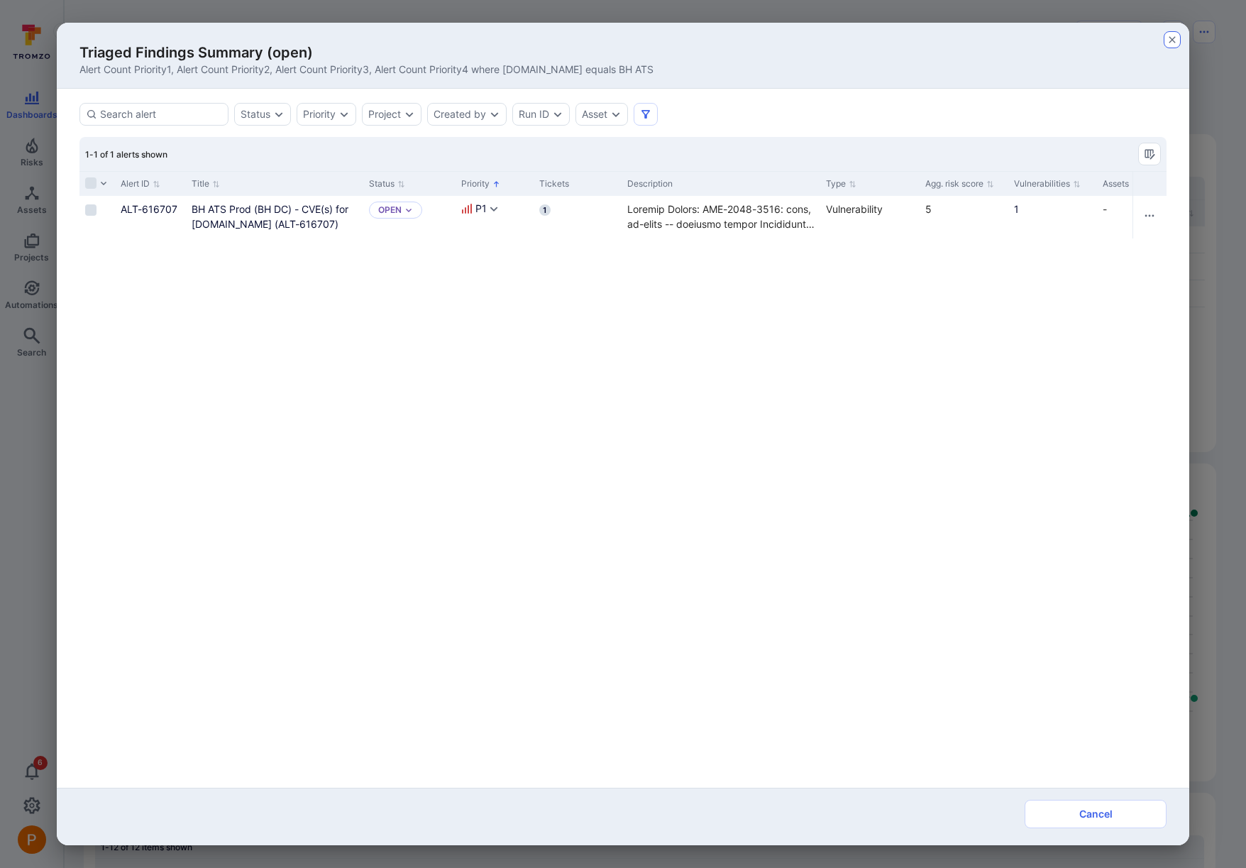
click at [1172, 38] on icon "button" at bounding box center [1172, 39] width 11 height 11
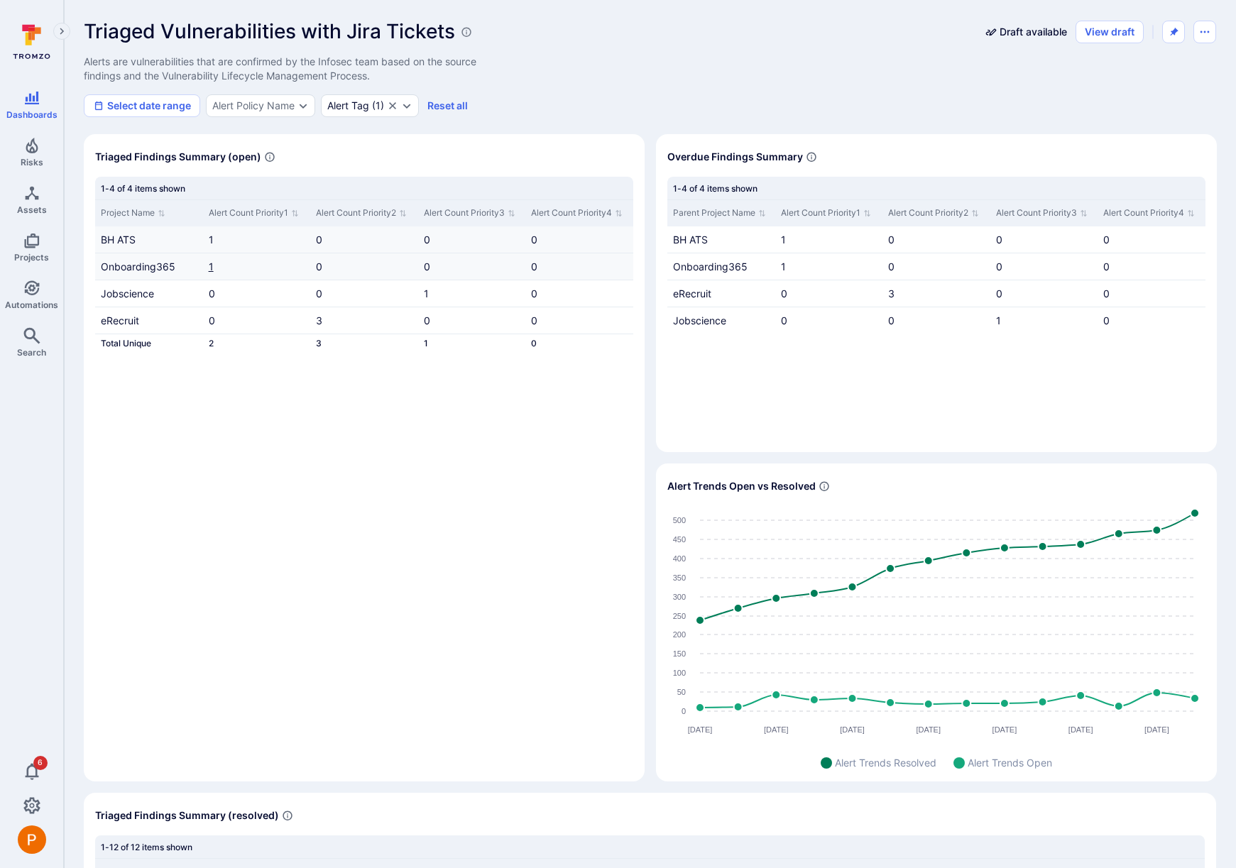
click at [211, 269] on link "1" at bounding box center [211, 266] width 5 height 12
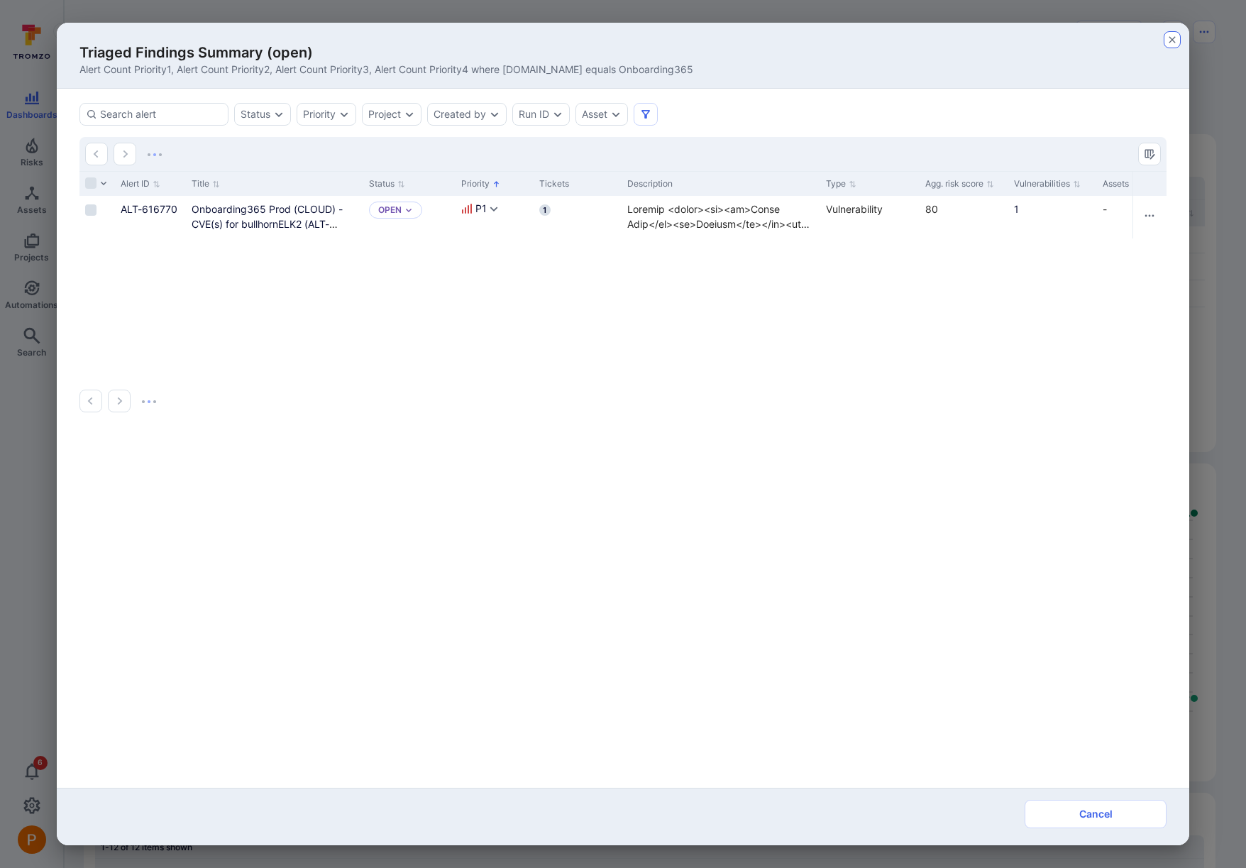
click at [1174, 40] on icon "button" at bounding box center [1172, 39] width 11 height 11
